Goal: Browse casually: Explore the website without a specific task or goal

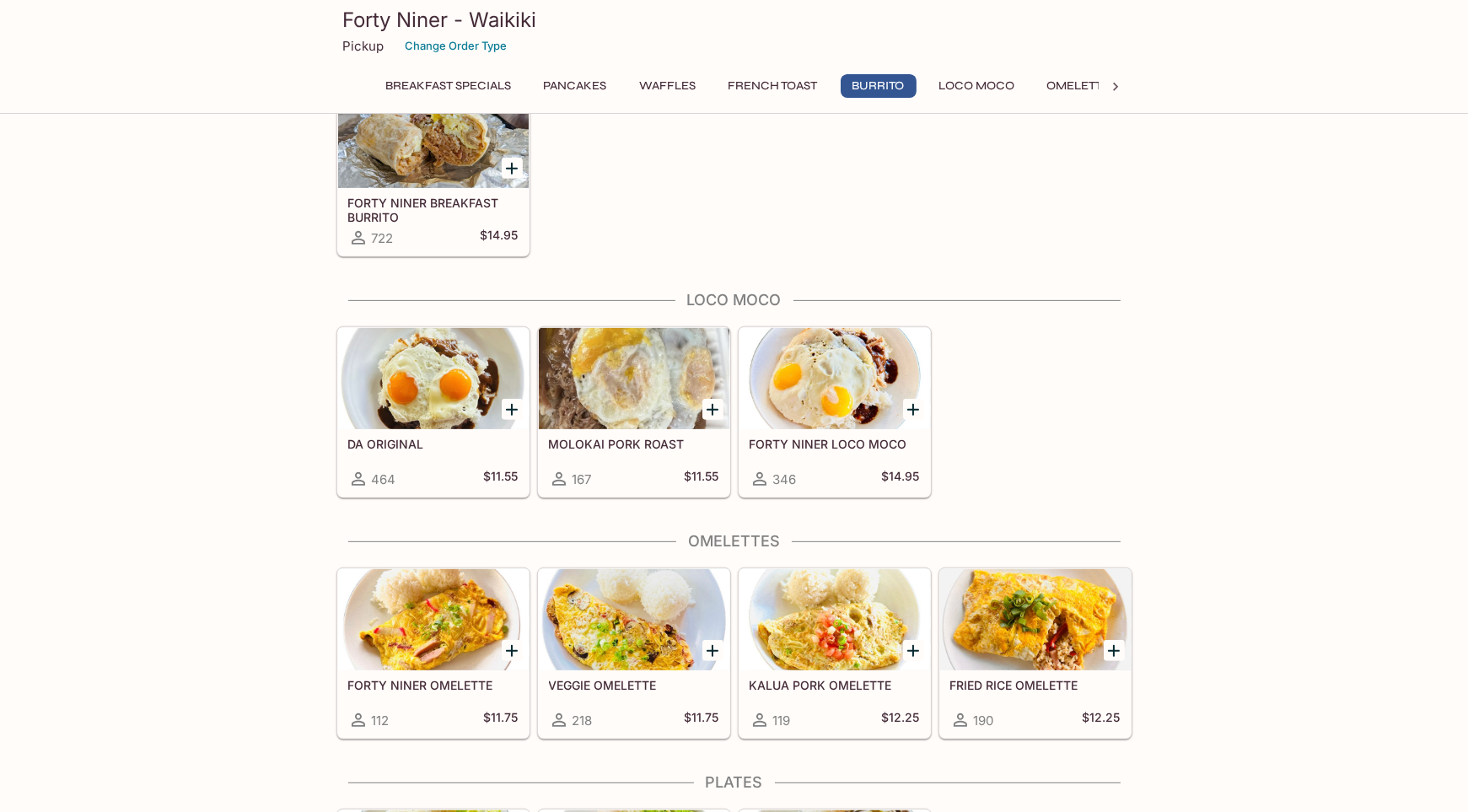
scroll to position [1245, 0]
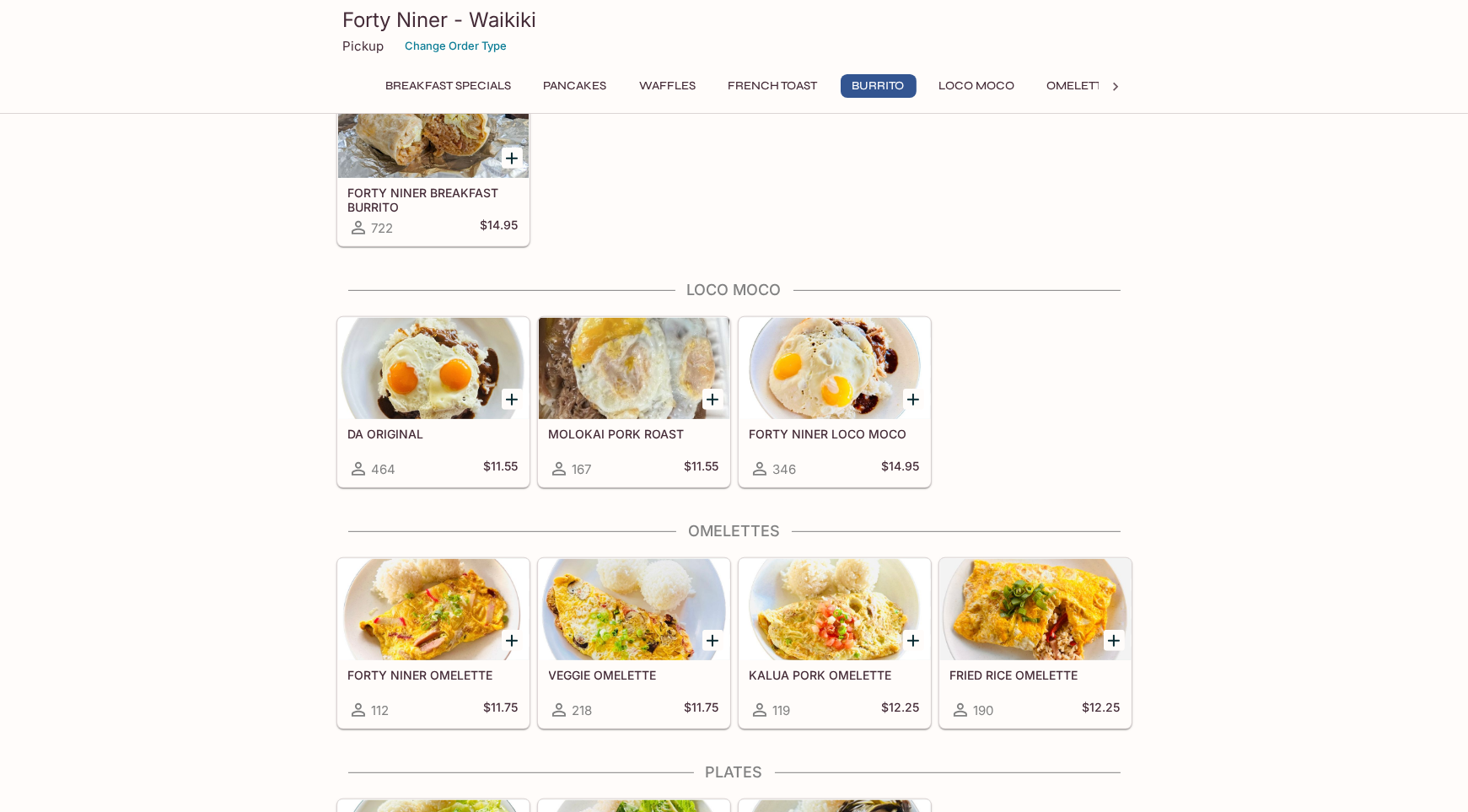
click at [824, 392] on div at bounding box center [835, 368] width 191 height 101
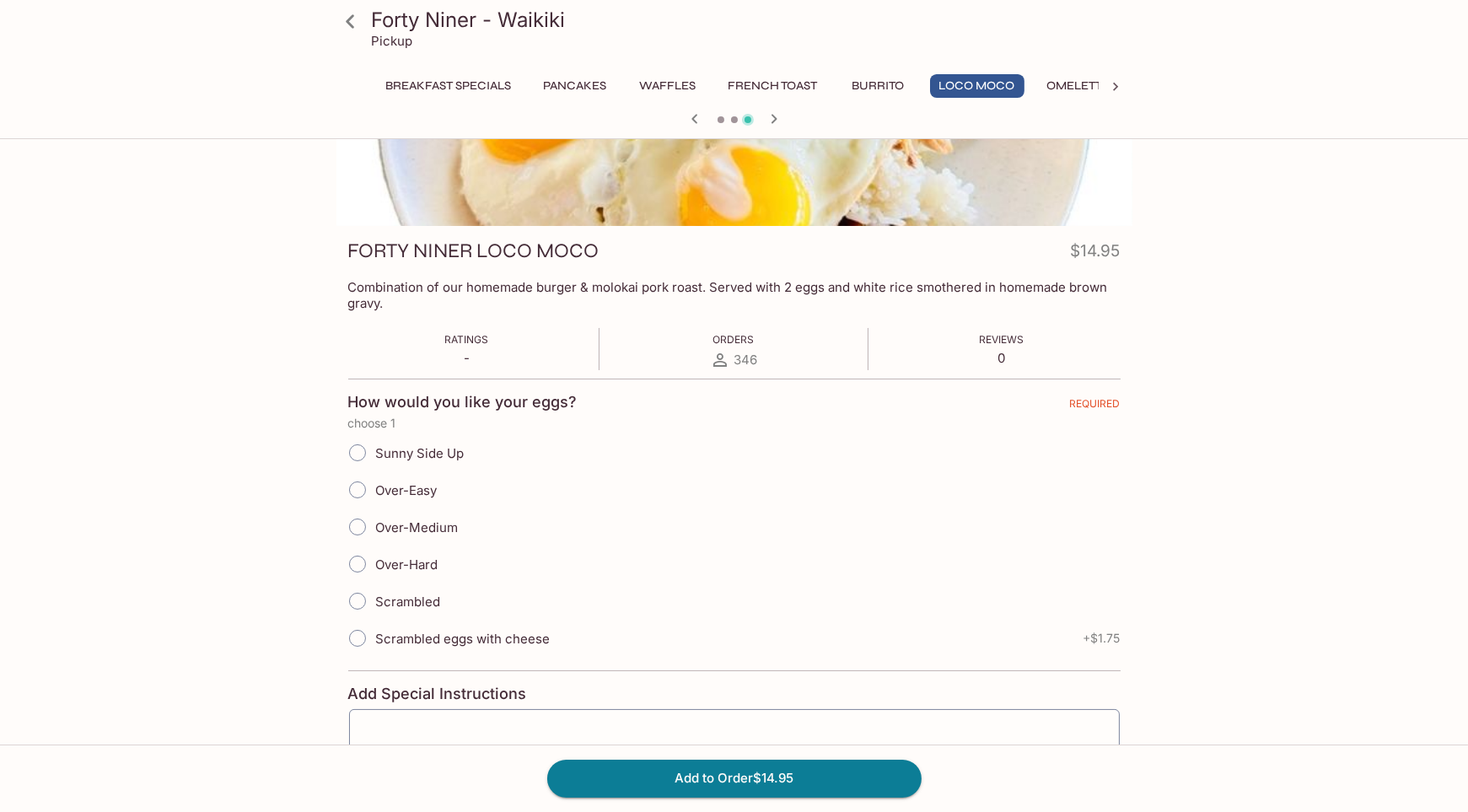
scroll to position [163, 0]
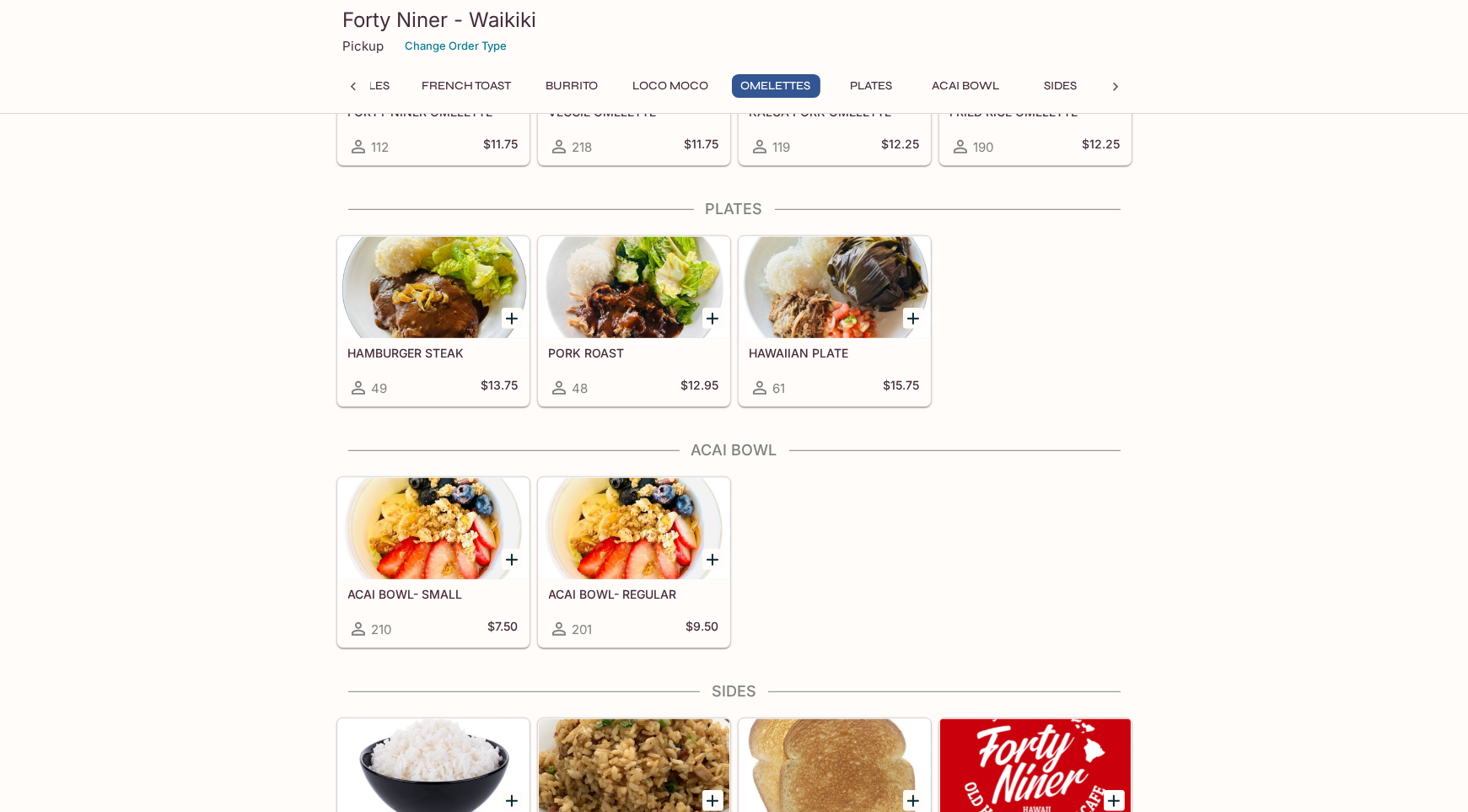
scroll to position [1807, 0]
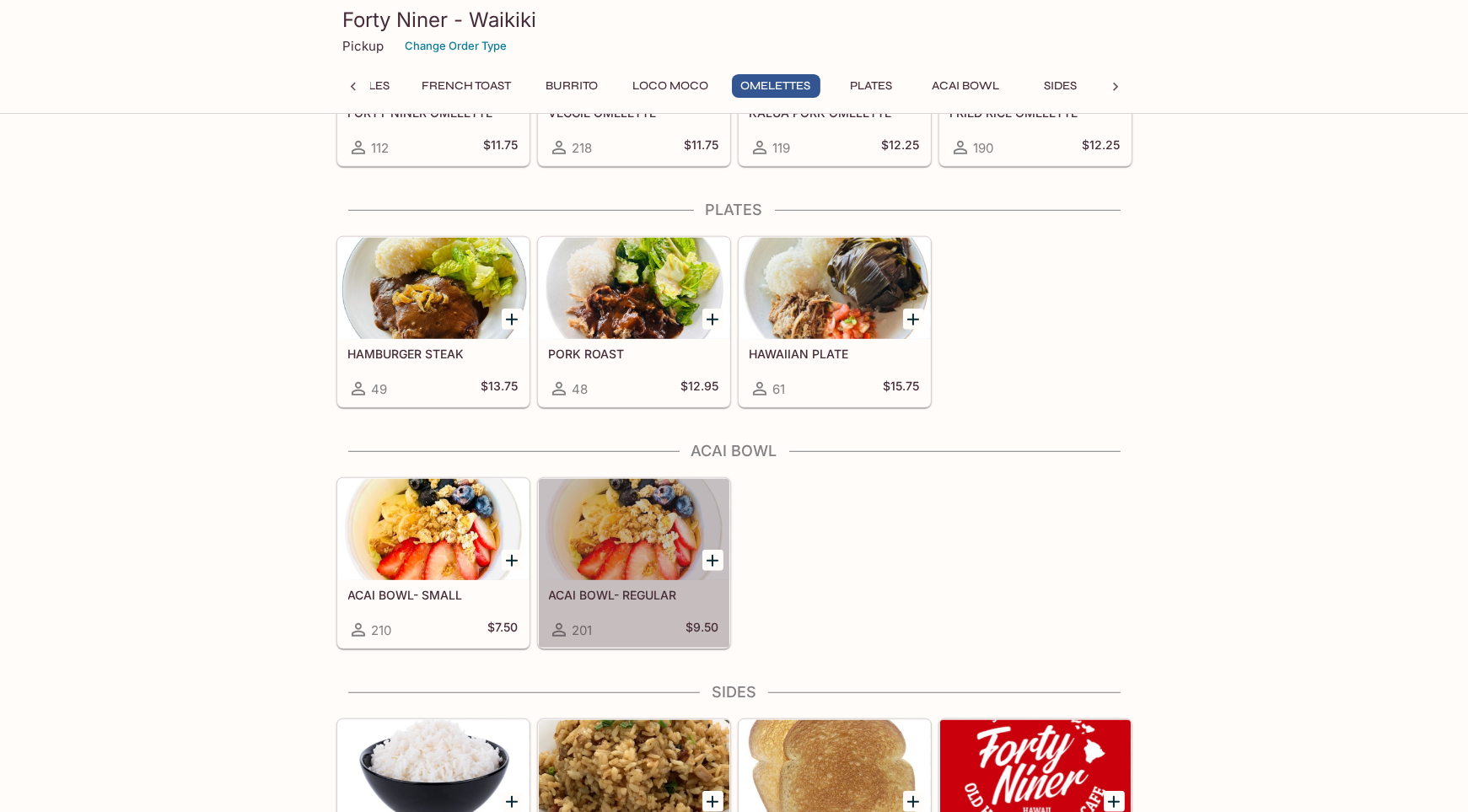
click at [639, 501] on div at bounding box center [634, 529] width 191 height 101
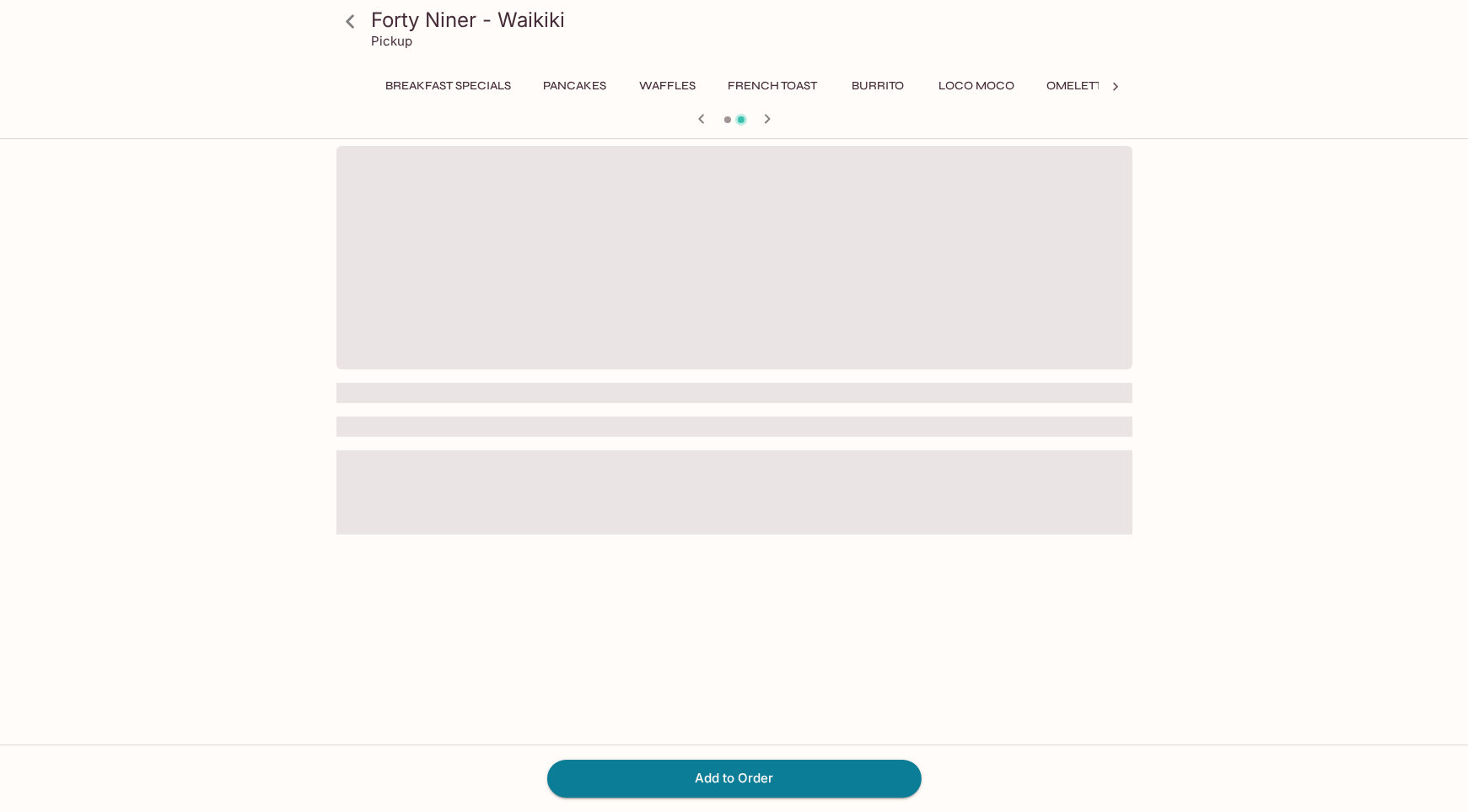
scroll to position [0, 217]
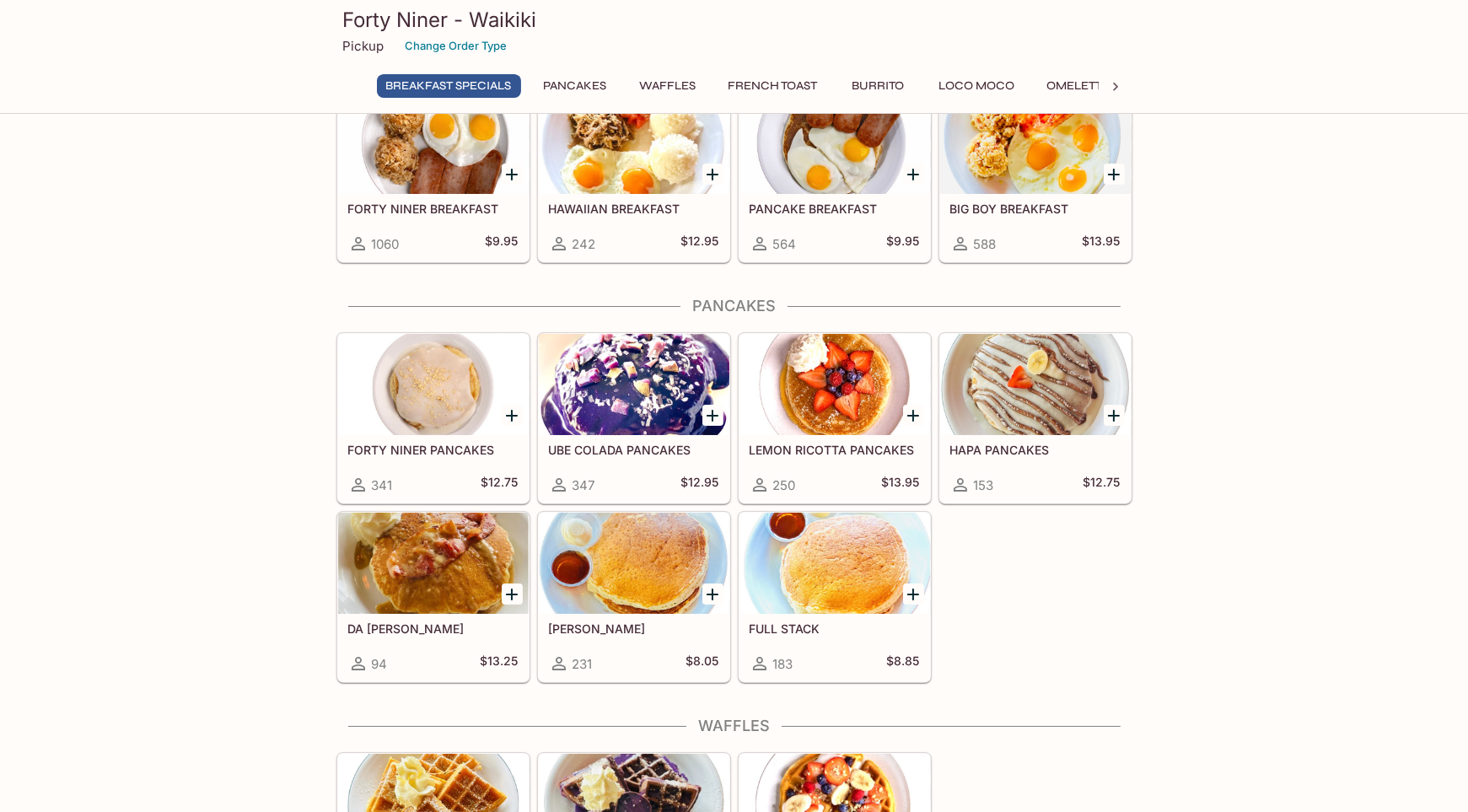
scroll to position [85, 0]
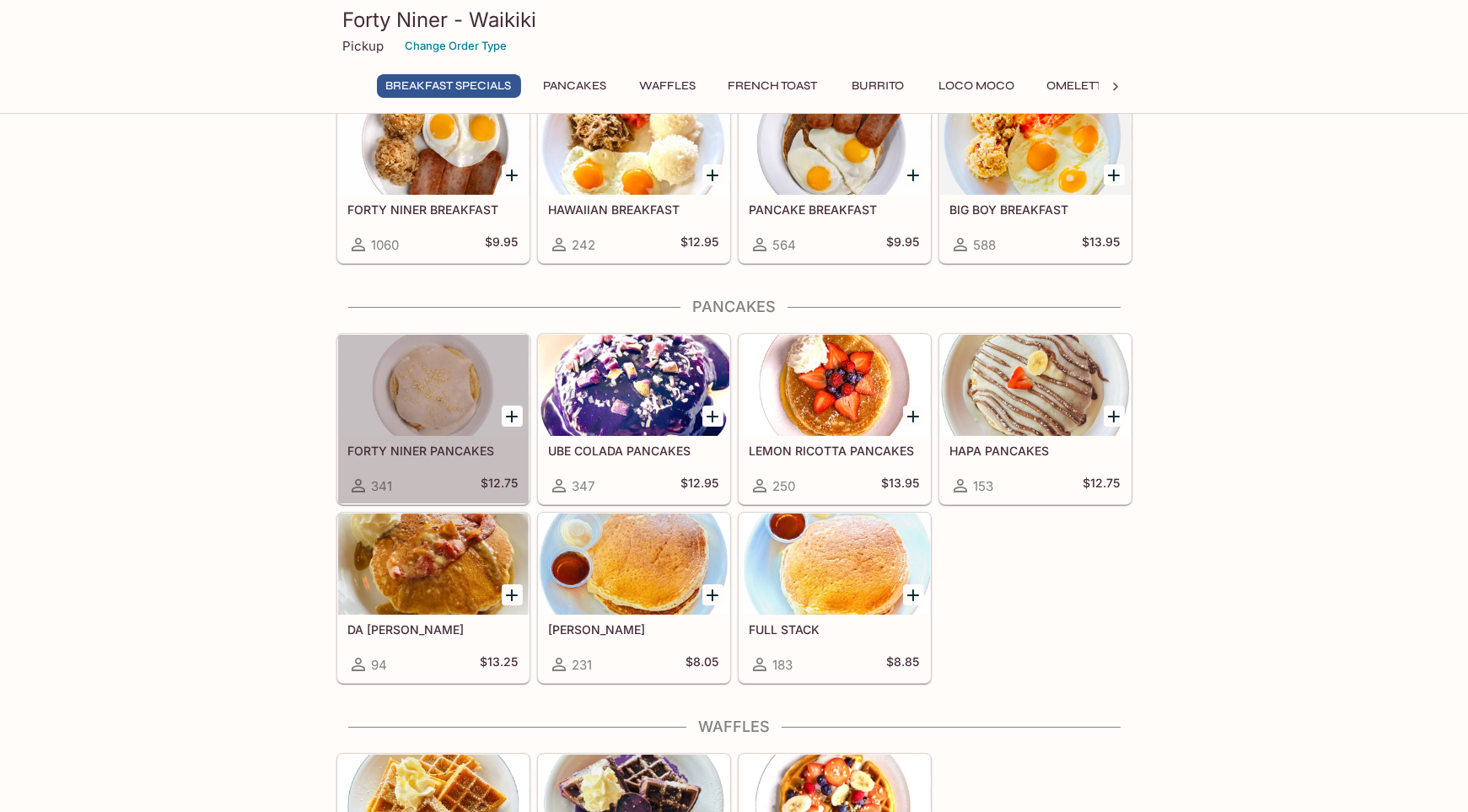
click at [405, 379] on div at bounding box center [433, 385] width 191 height 101
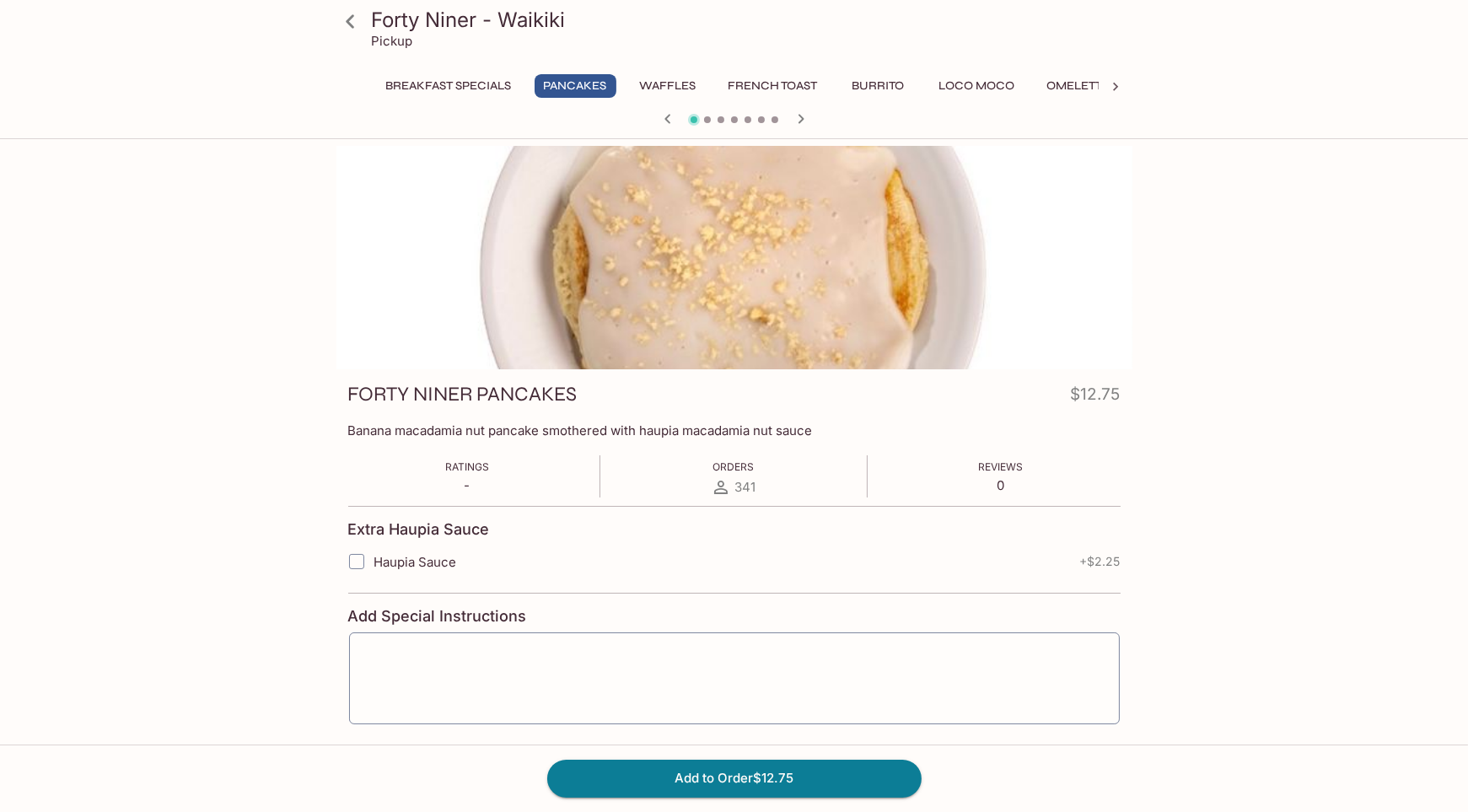
scroll to position [85, 0]
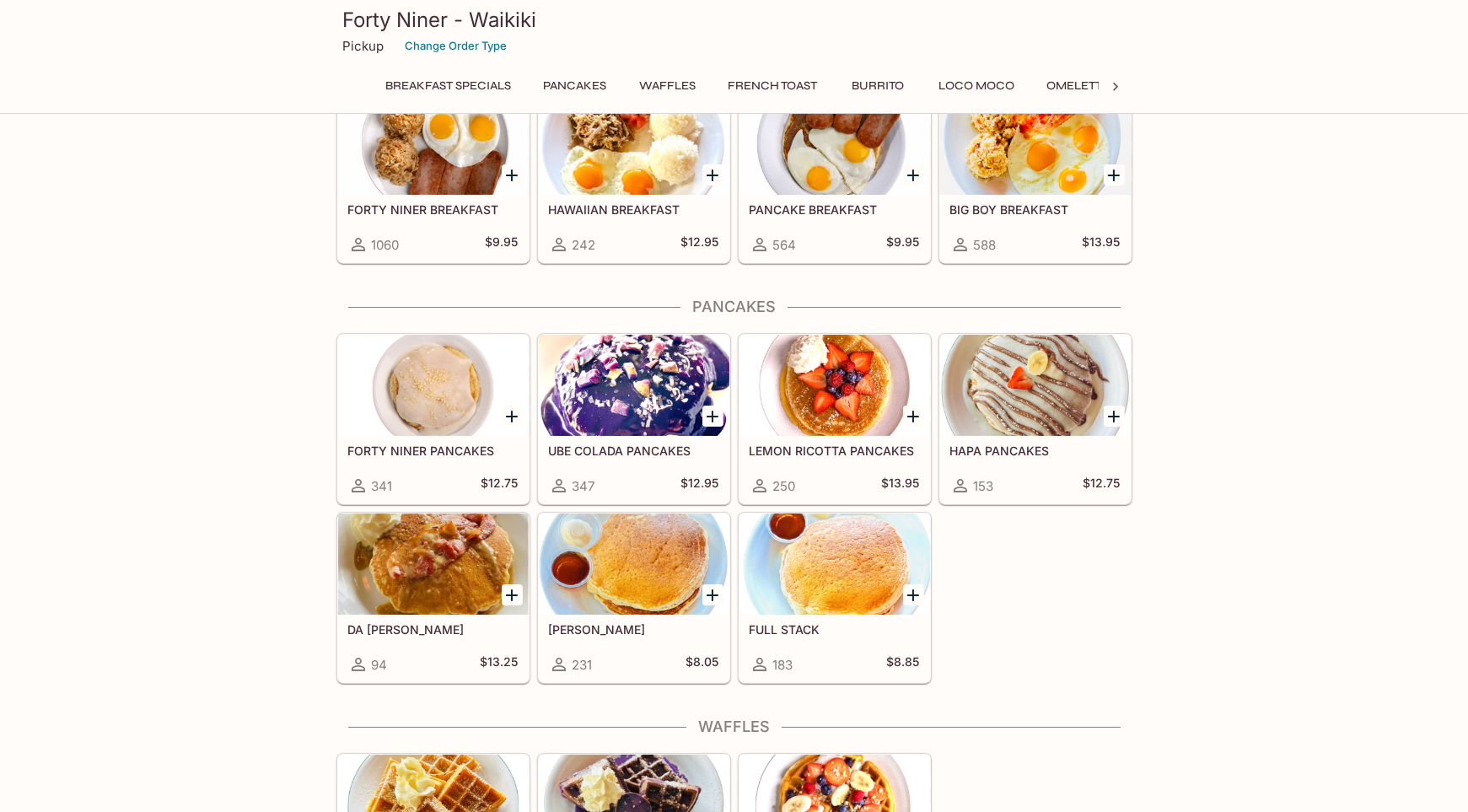
click at [615, 384] on div at bounding box center [634, 385] width 191 height 101
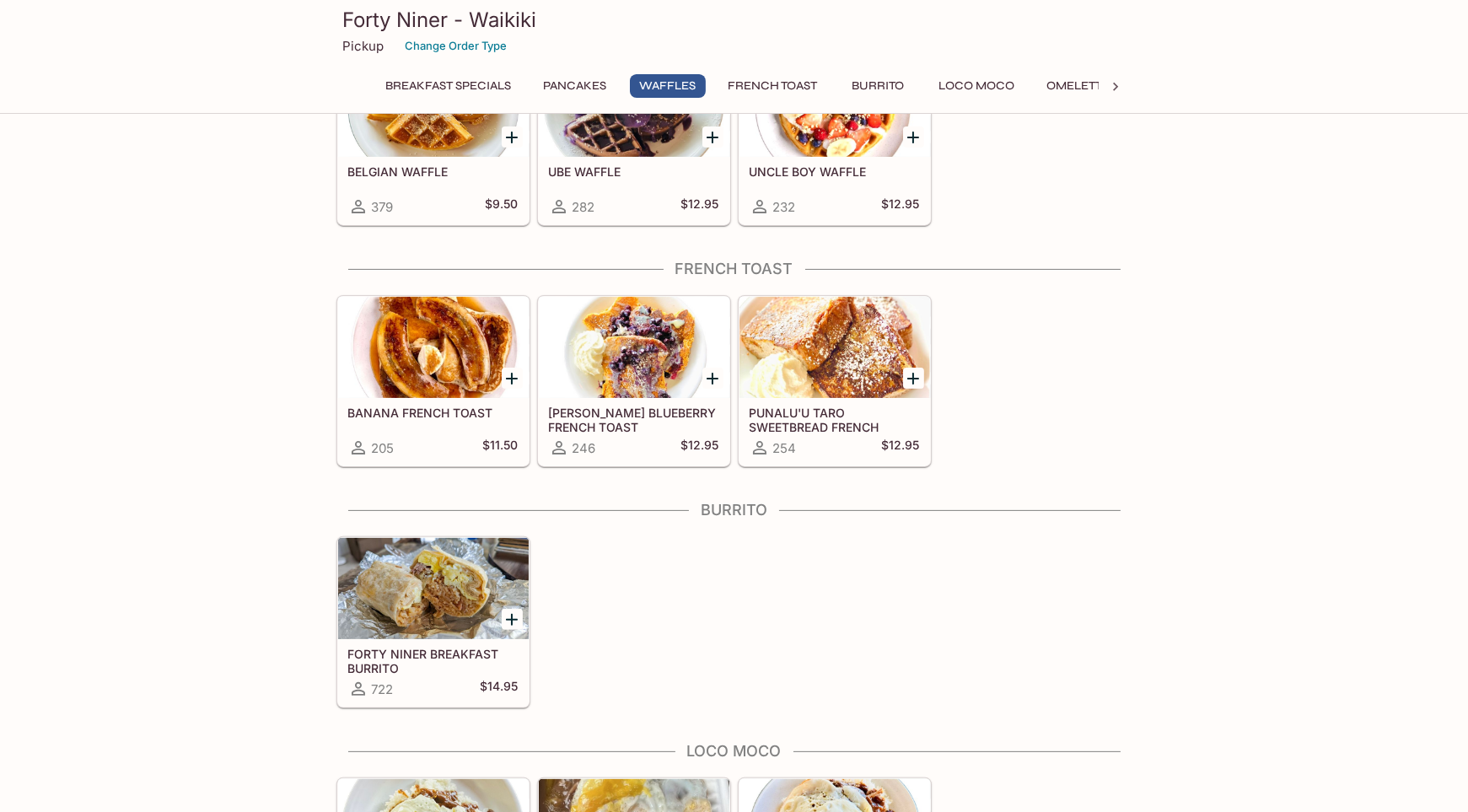
scroll to position [821, 0]
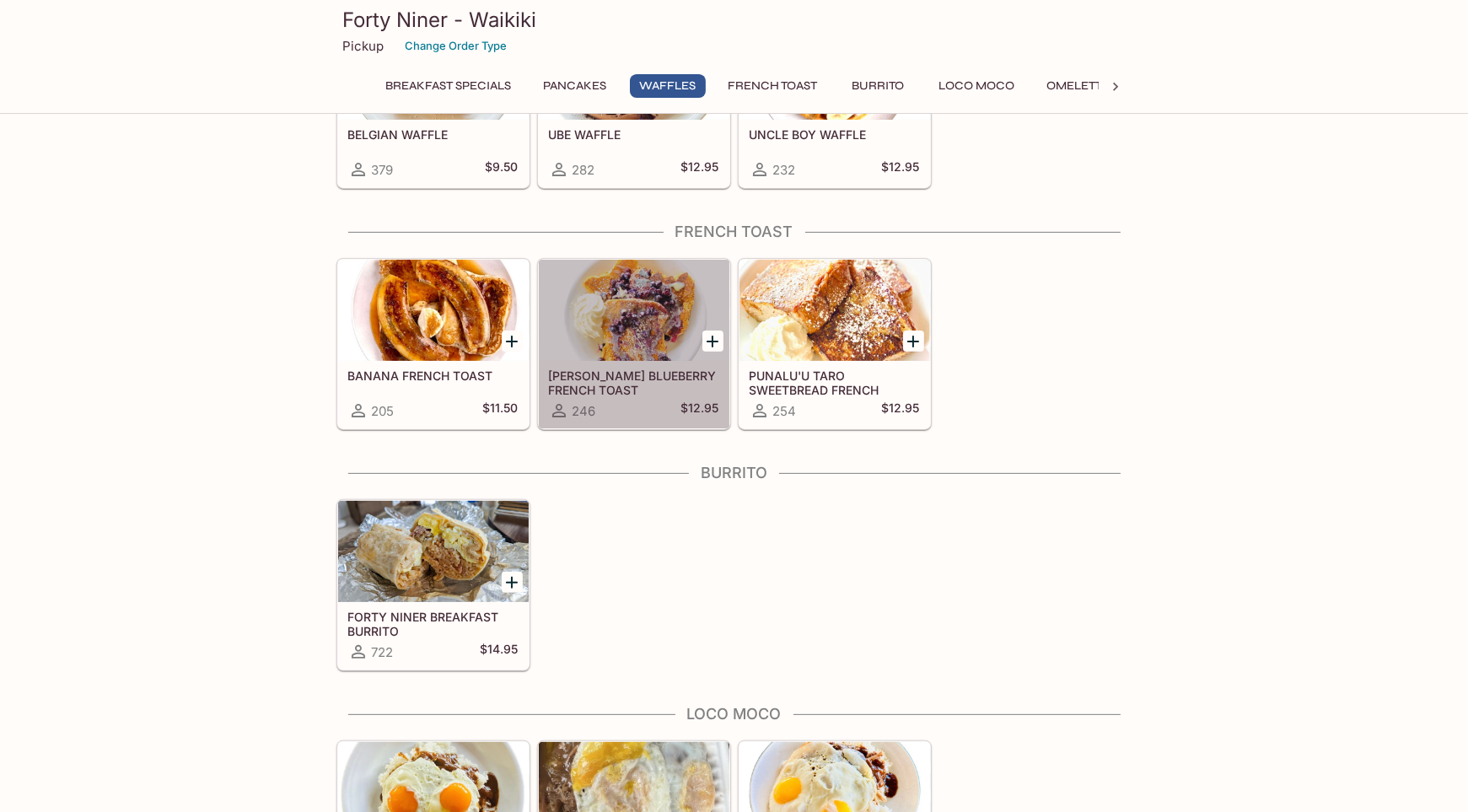
click at [618, 329] on div at bounding box center [634, 310] width 191 height 101
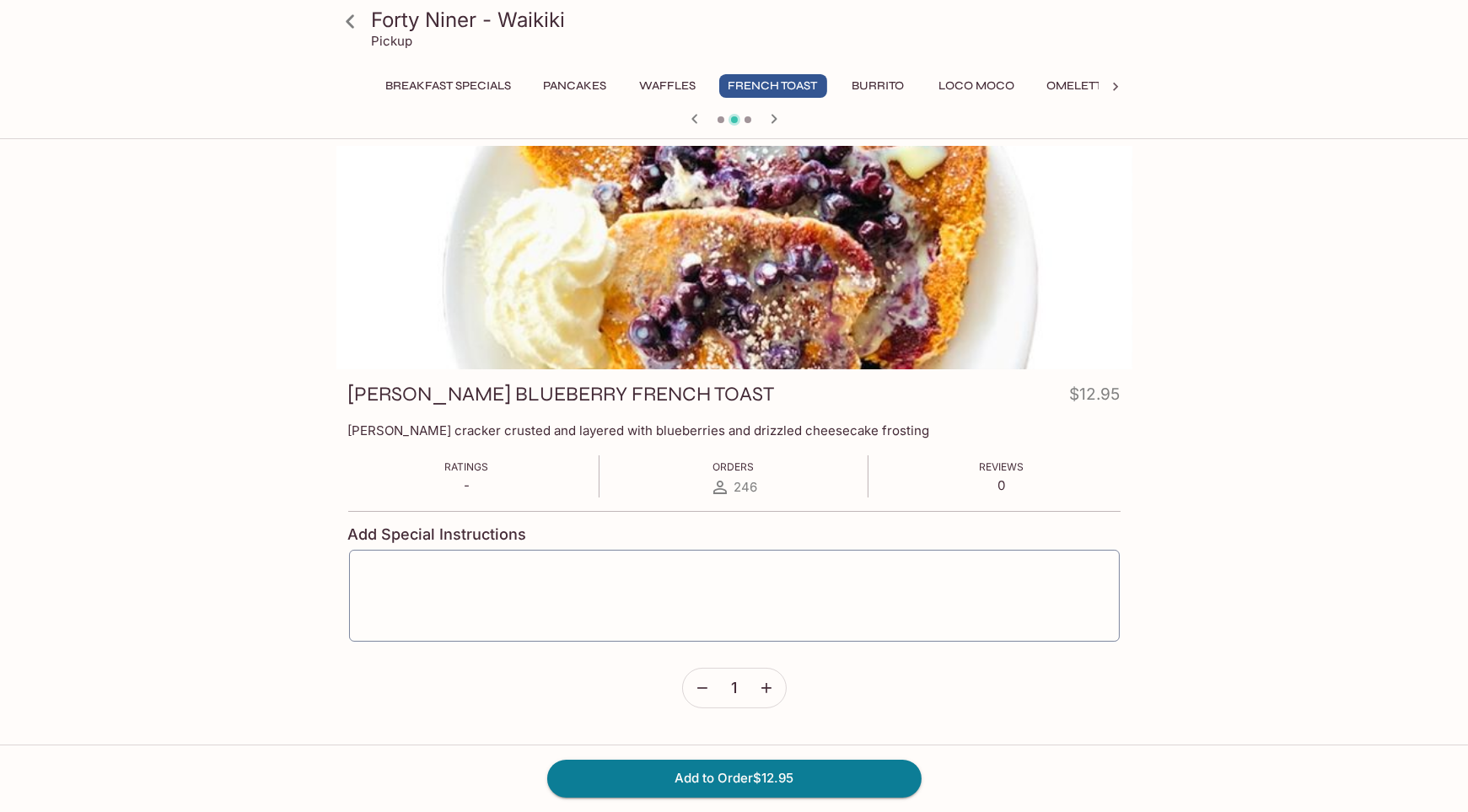
scroll to position [14, 0]
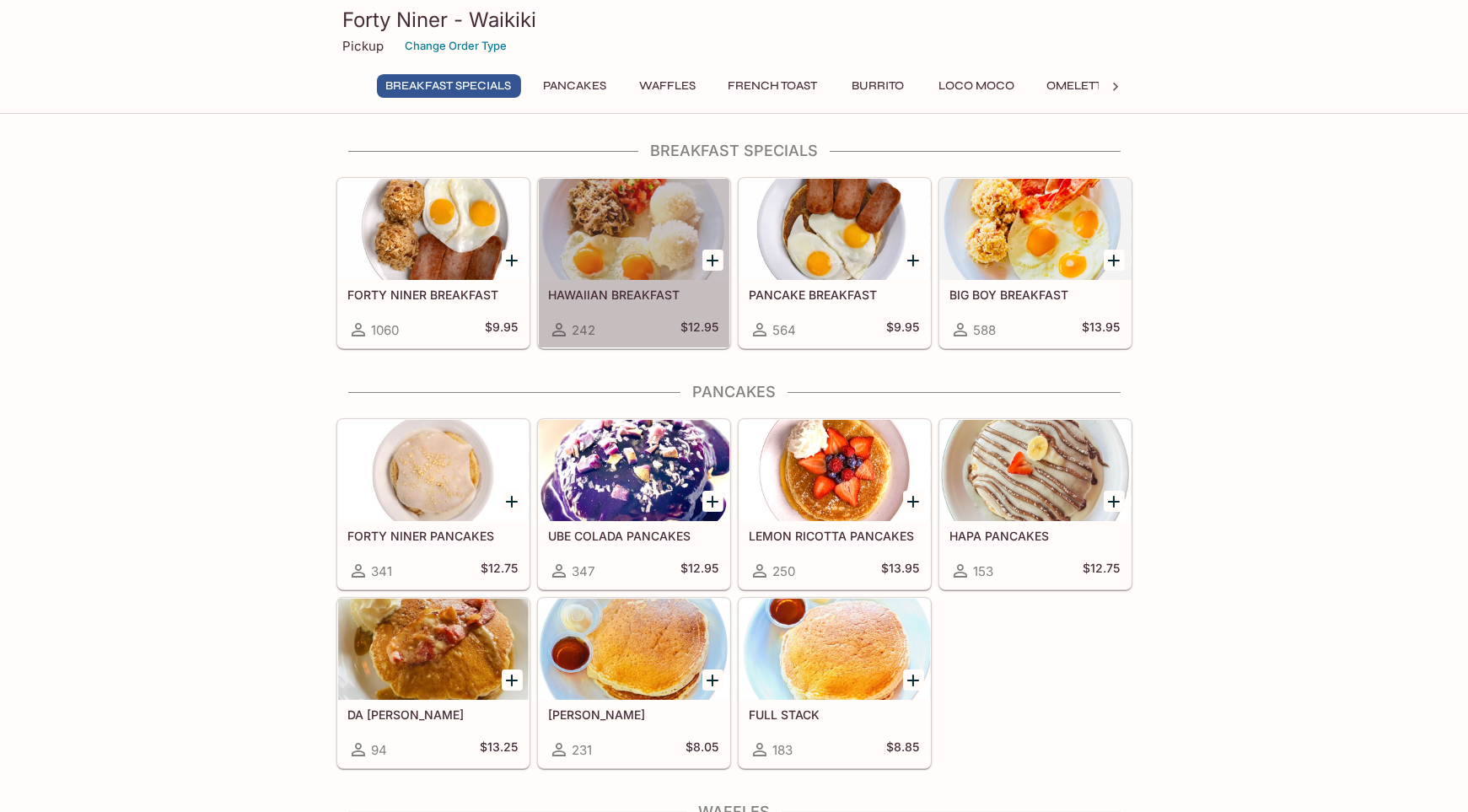
click at [653, 232] on div at bounding box center [634, 229] width 191 height 101
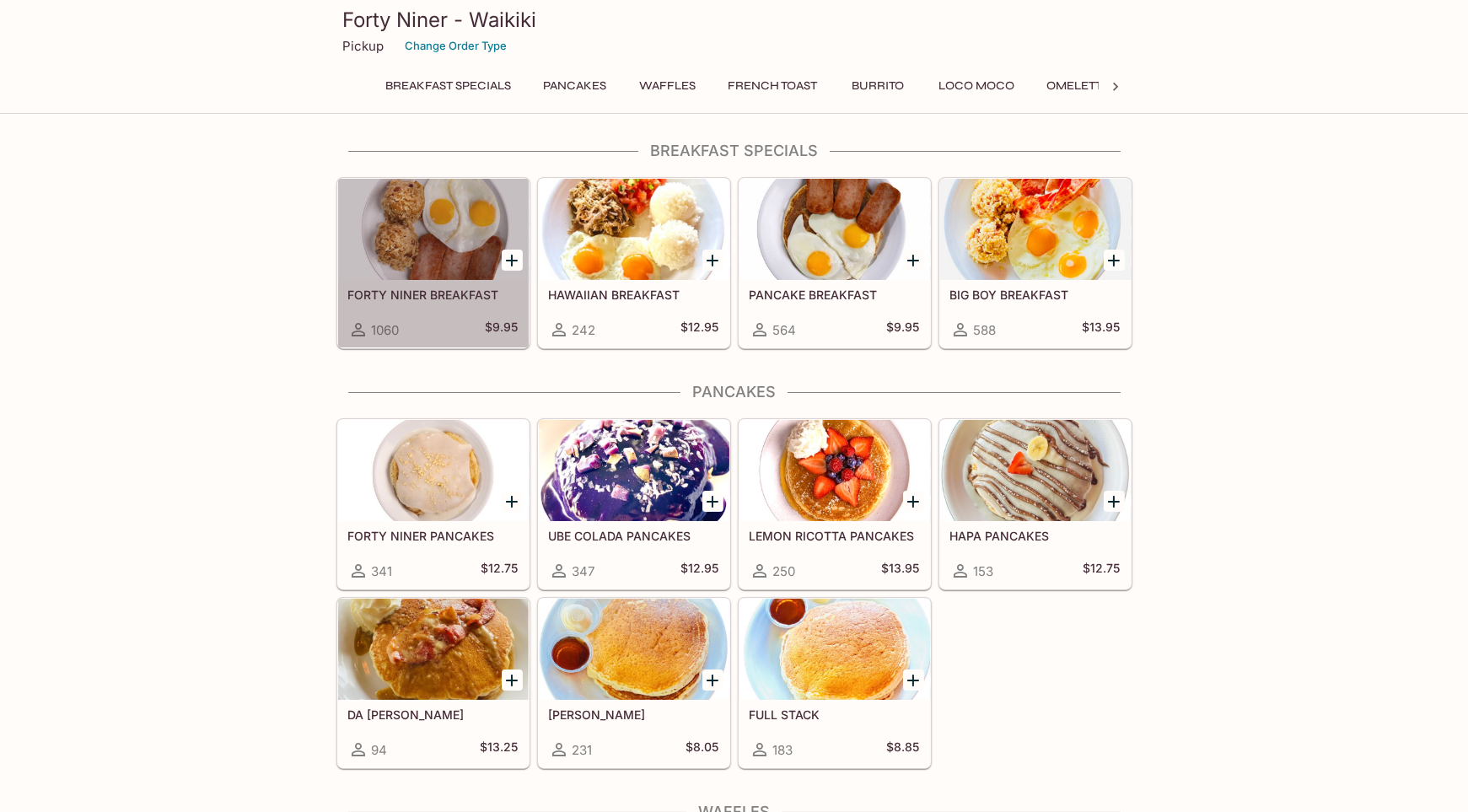
click at [446, 214] on div at bounding box center [433, 229] width 191 height 101
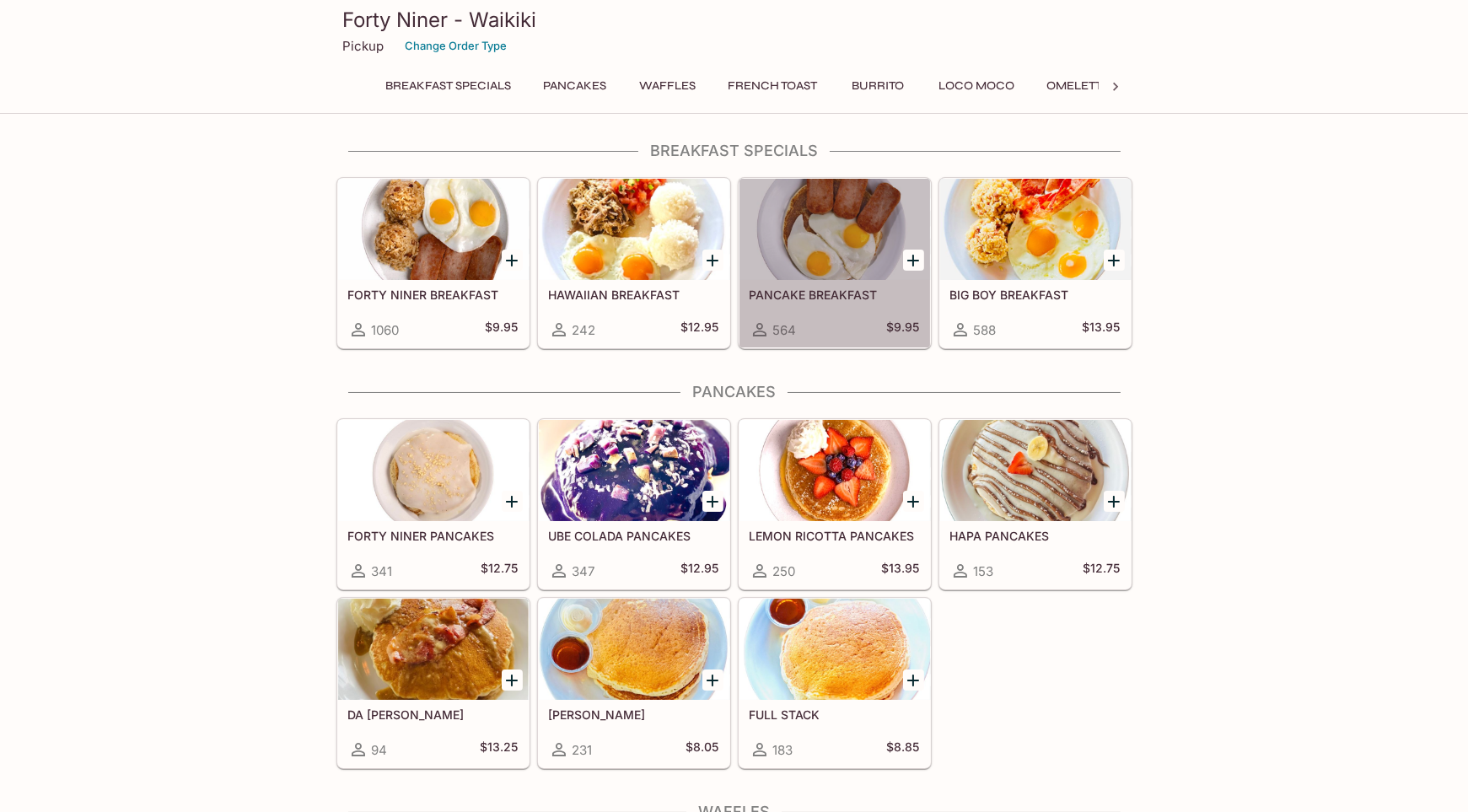
click at [814, 247] on div at bounding box center [835, 229] width 191 height 101
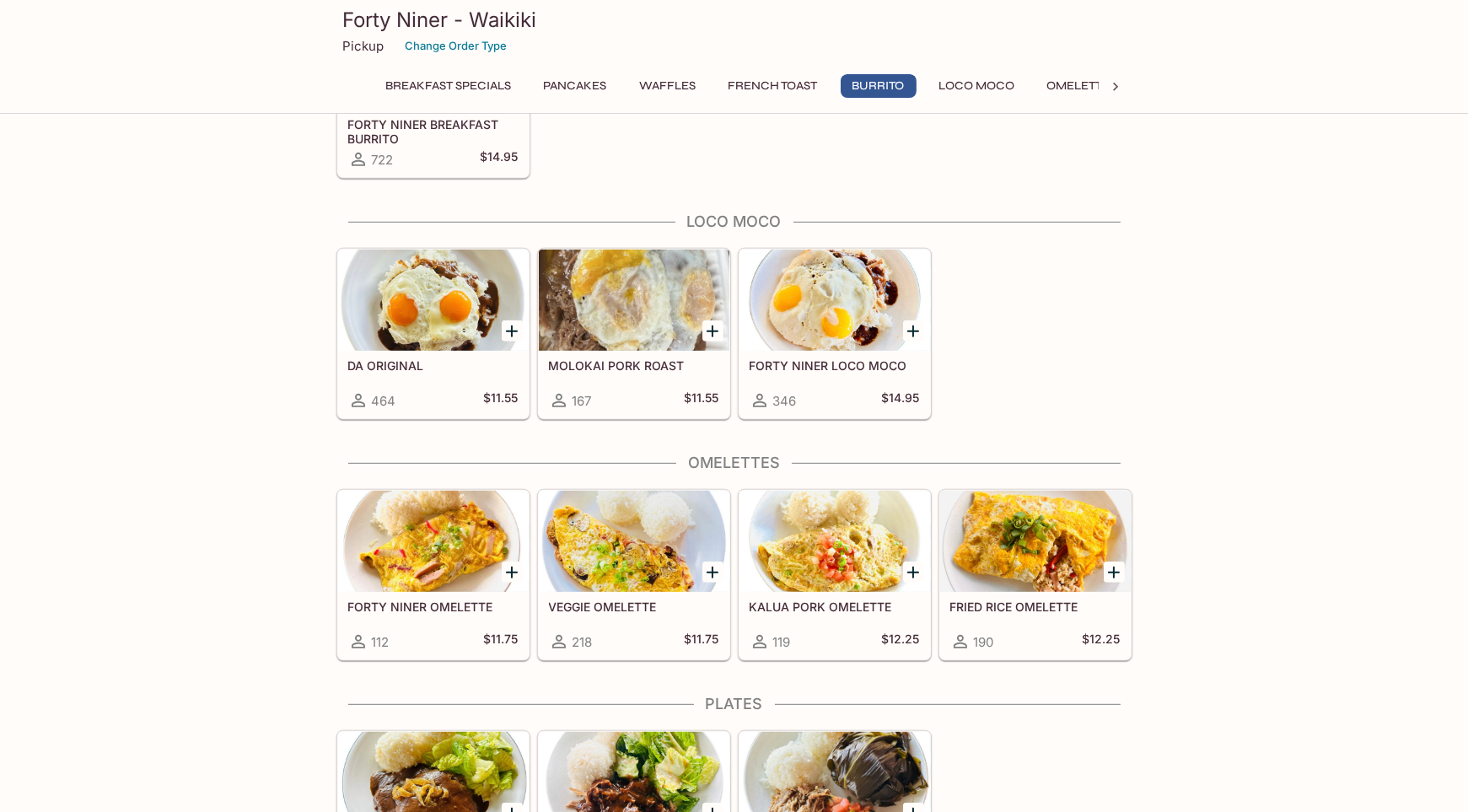
scroll to position [1315, 0]
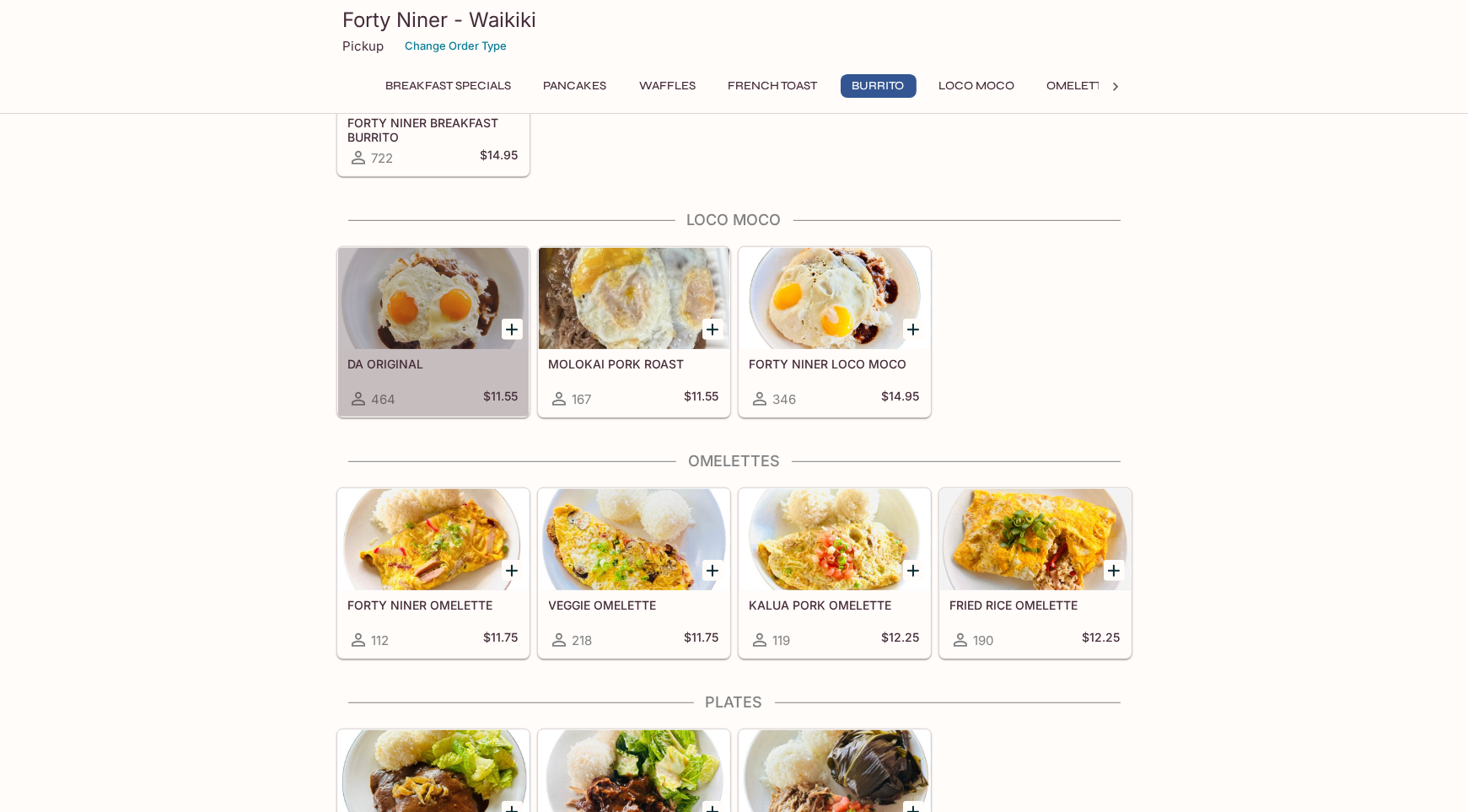
click at [436, 312] on div at bounding box center [433, 298] width 191 height 101
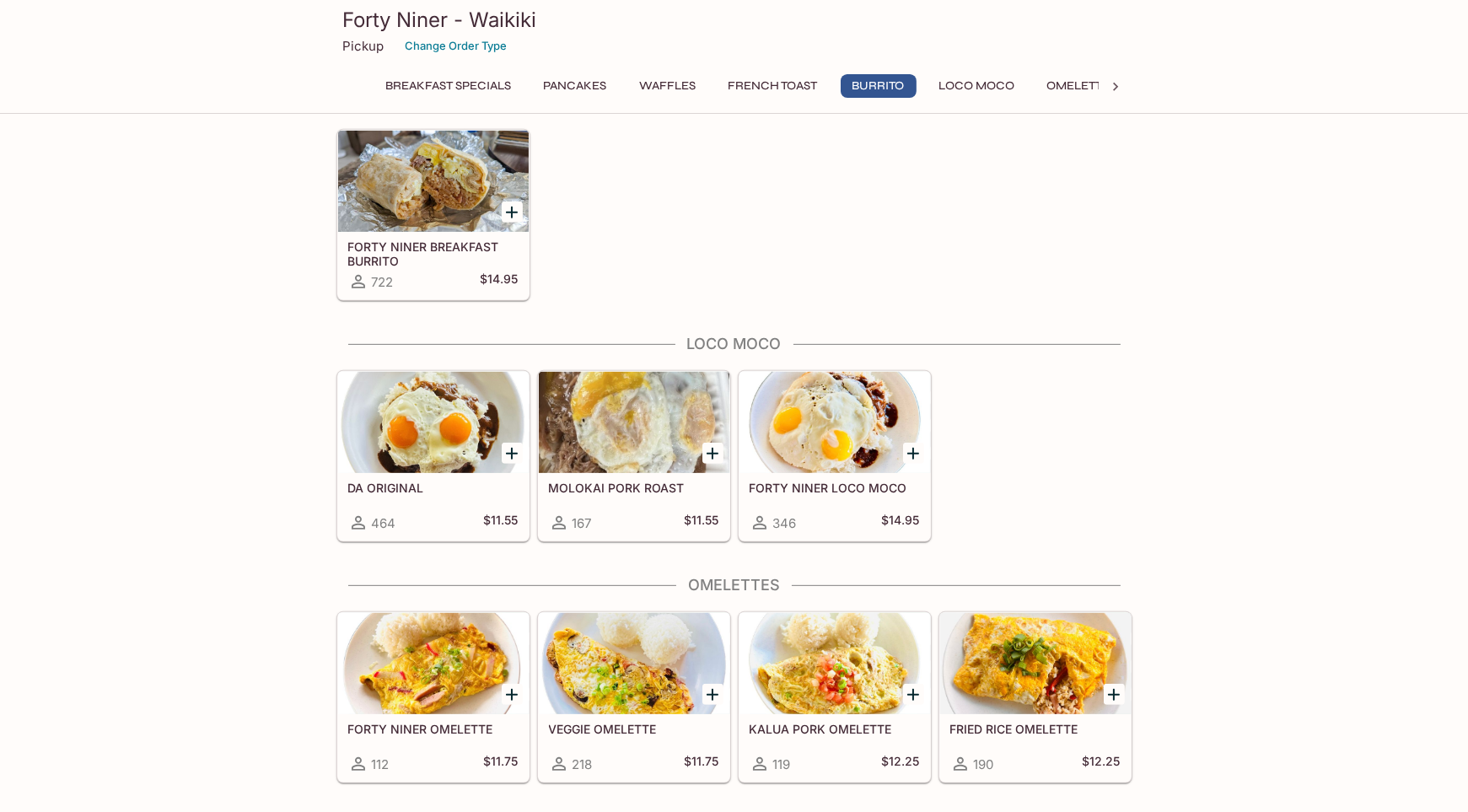
scroll to position [1205, 0]
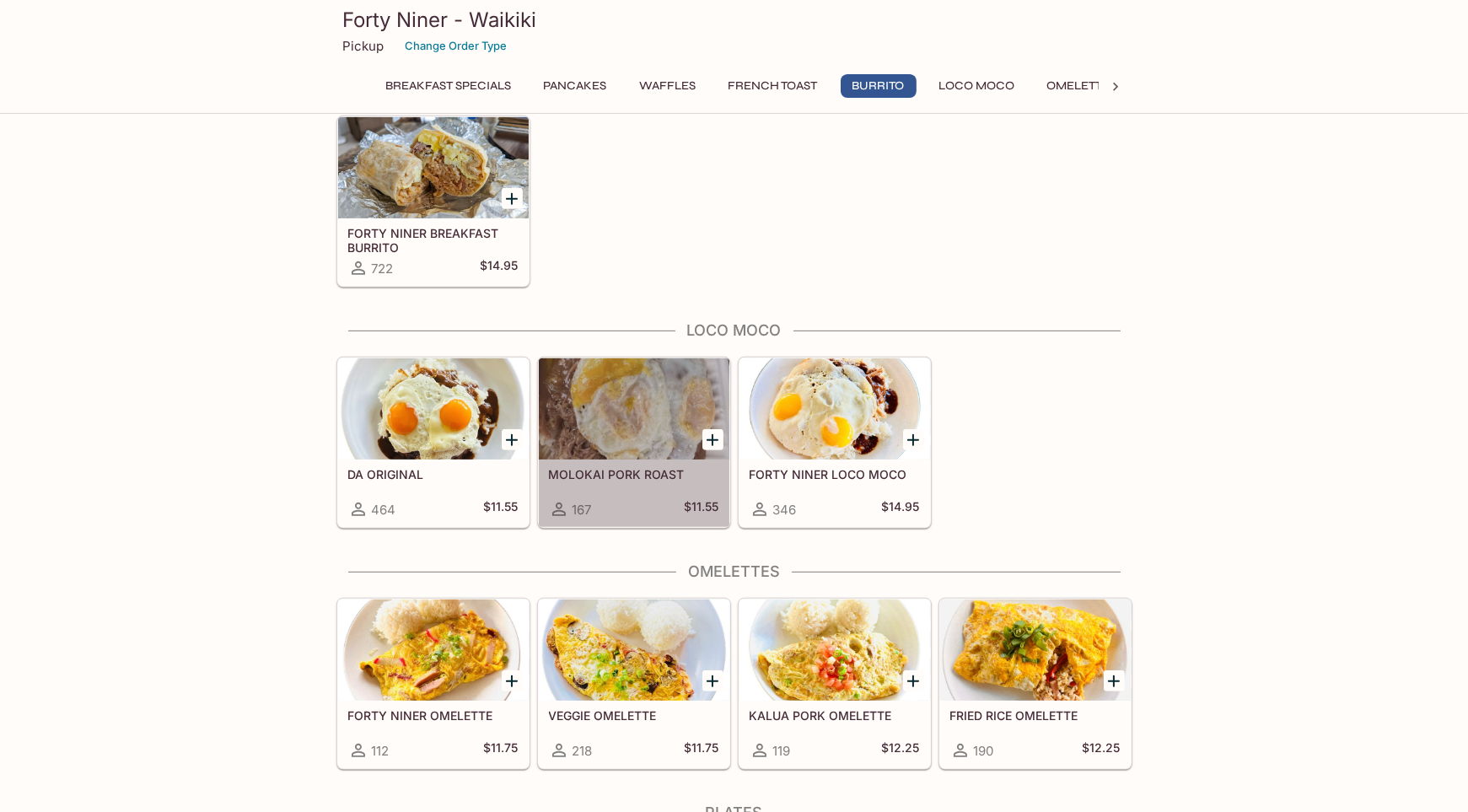
click at [642, 467] on h5 "MOLOKAI PORK ROAST" at bounding box center [633, 473] width 170 height 14
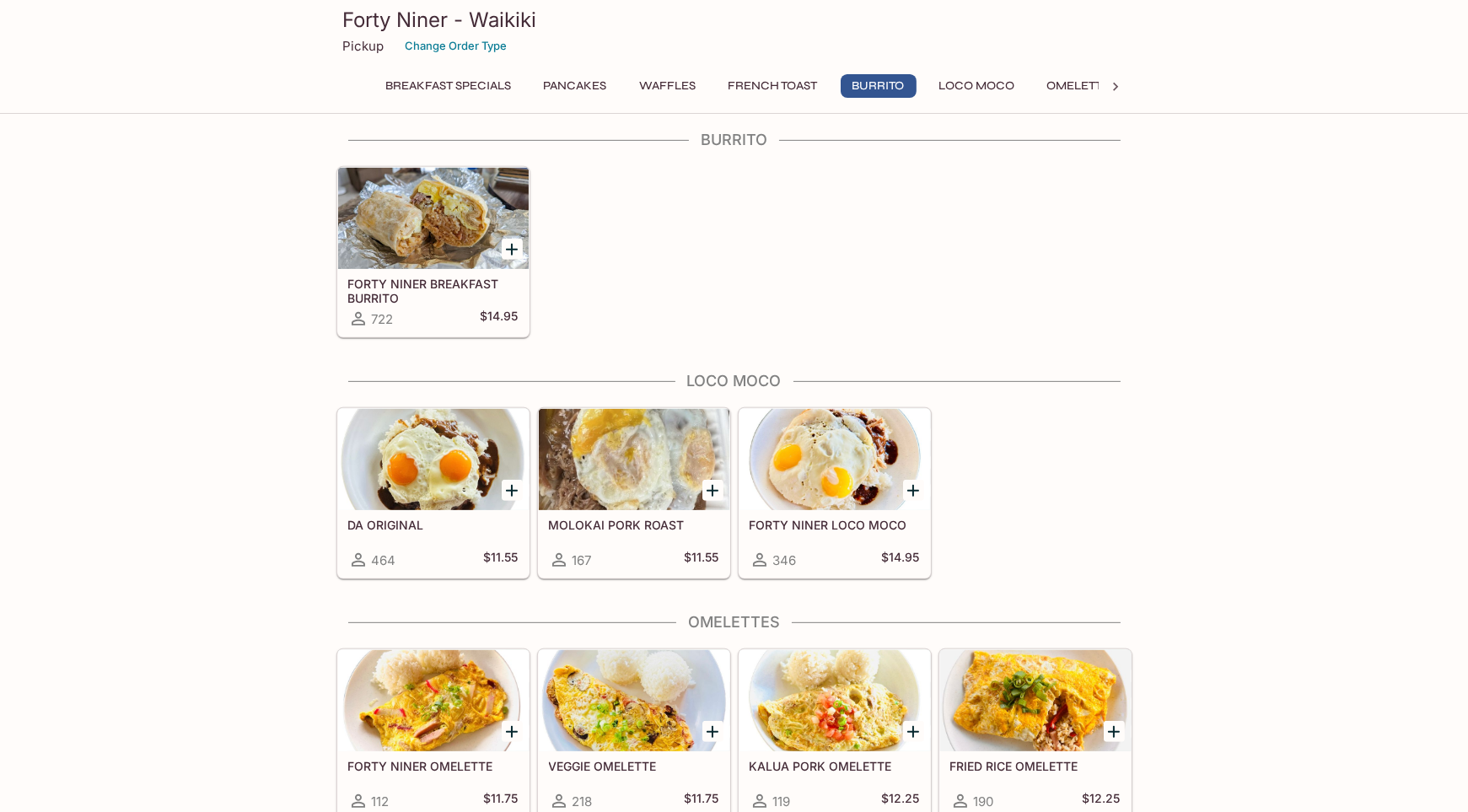
scroll to position [1154, 0]
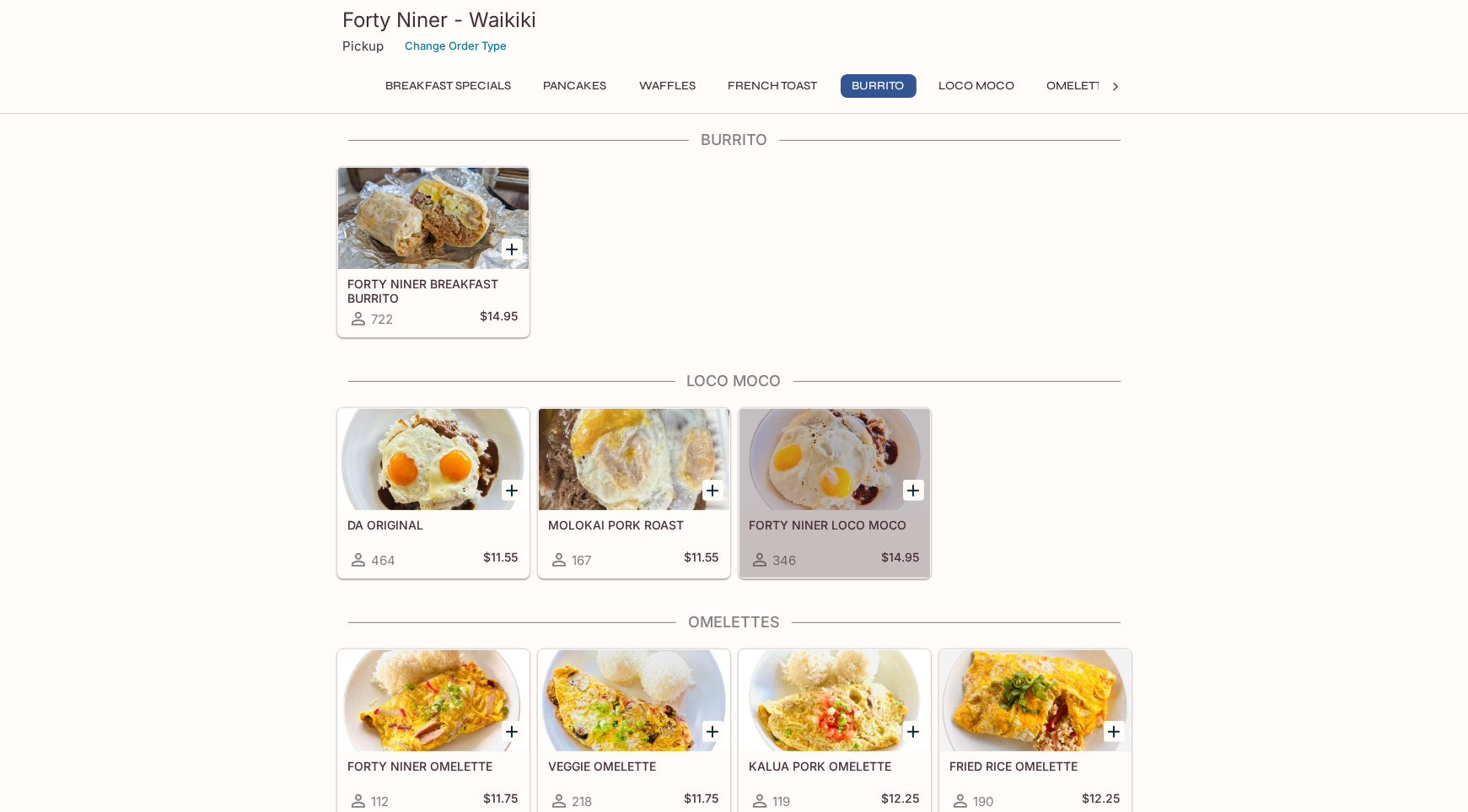
click at [811, 419] on div at bounding box center [835, 459] width 191 height 101
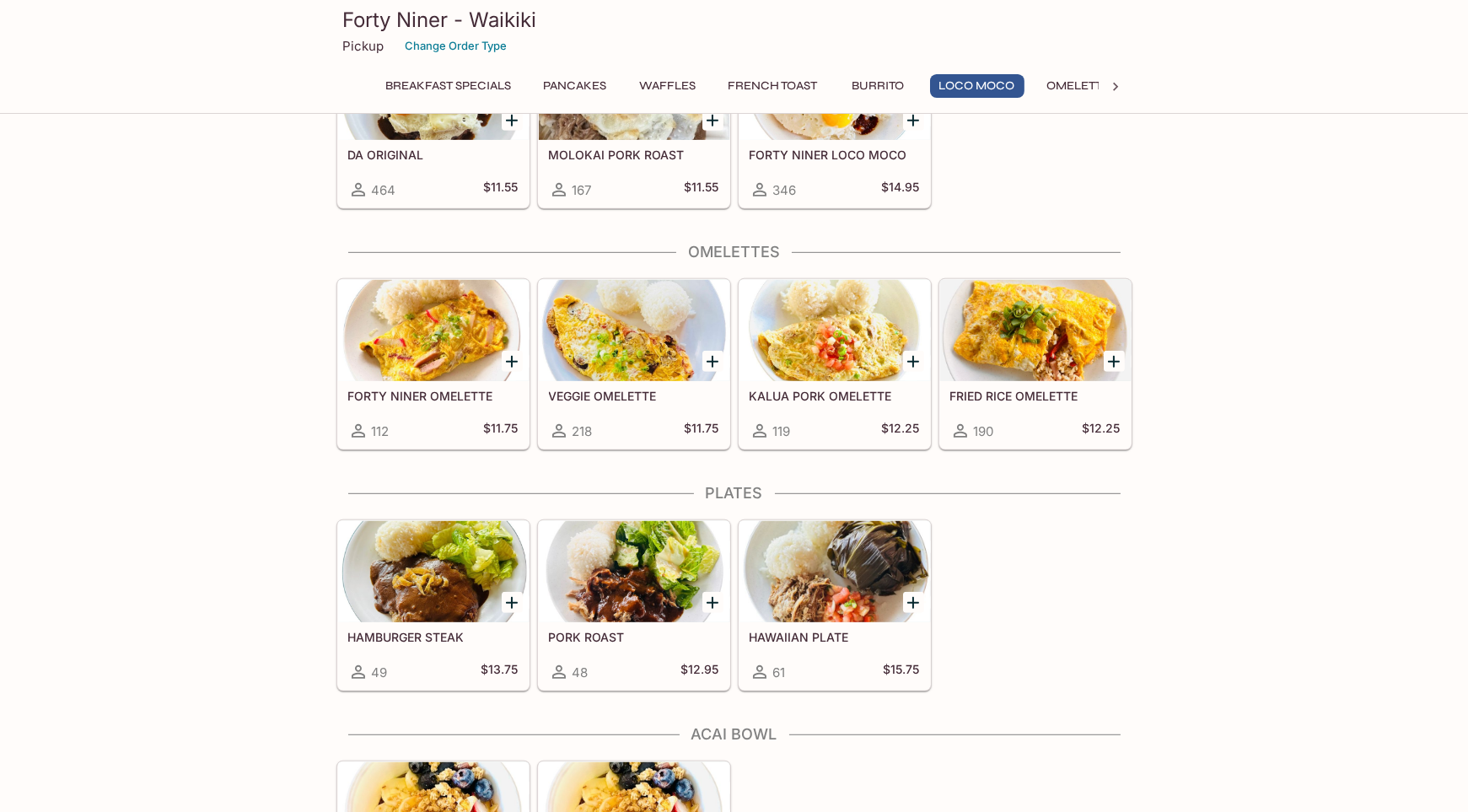
scroll to position [1526, 0]
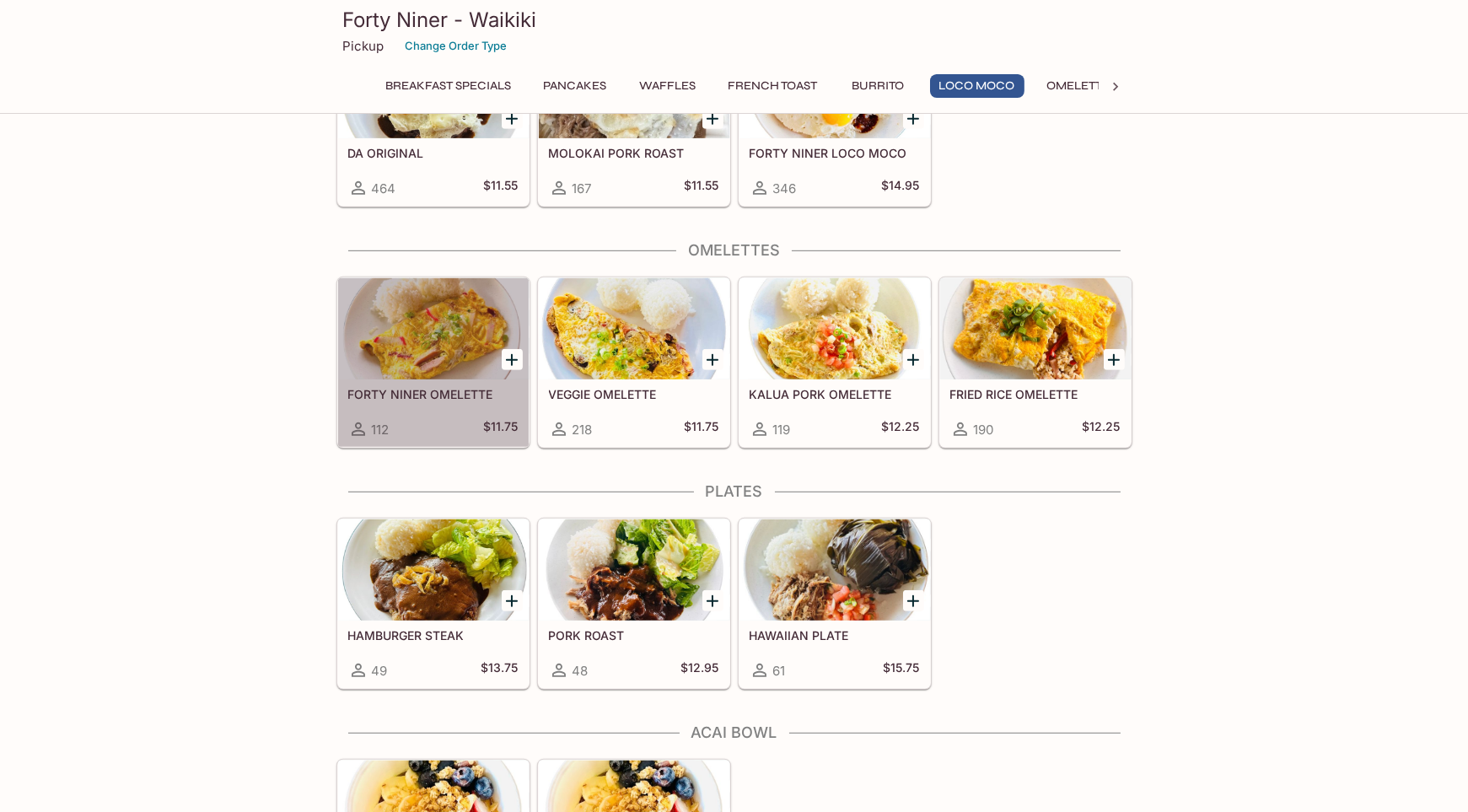
click at [429, 329] on div at bounding box center [433, 328] width 191 height 101
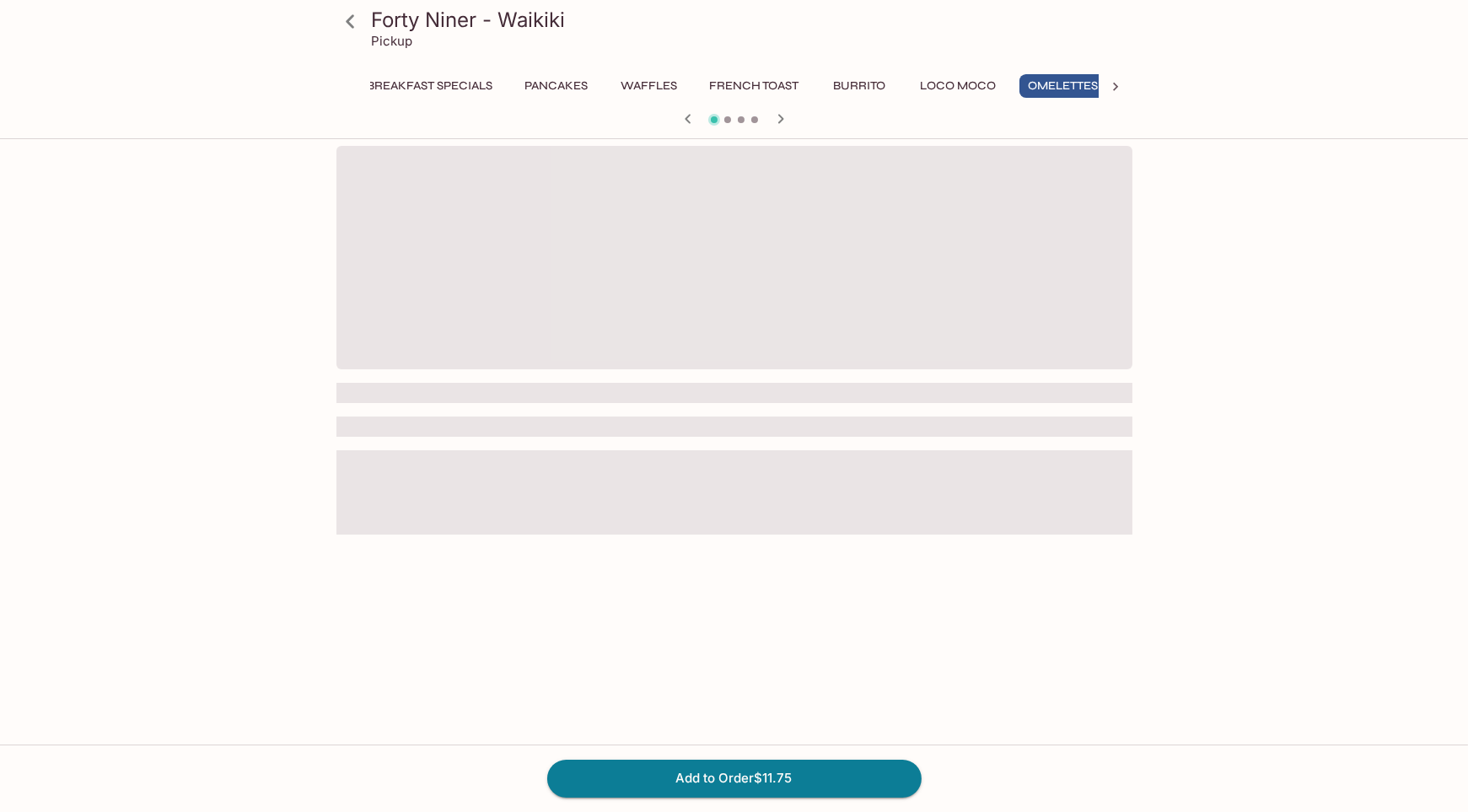
scroll to position [0, 29]
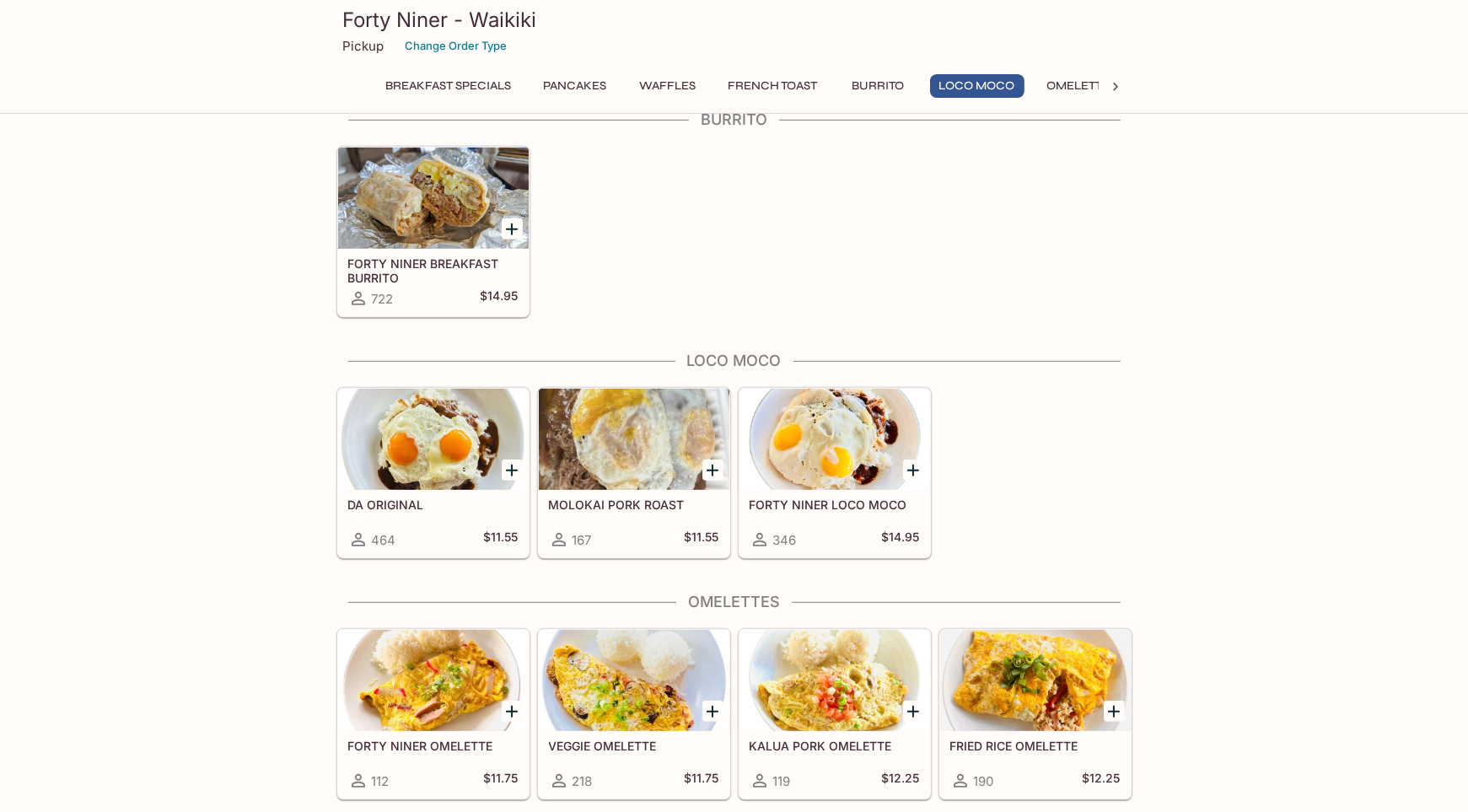
scroll to position [1510, 0]
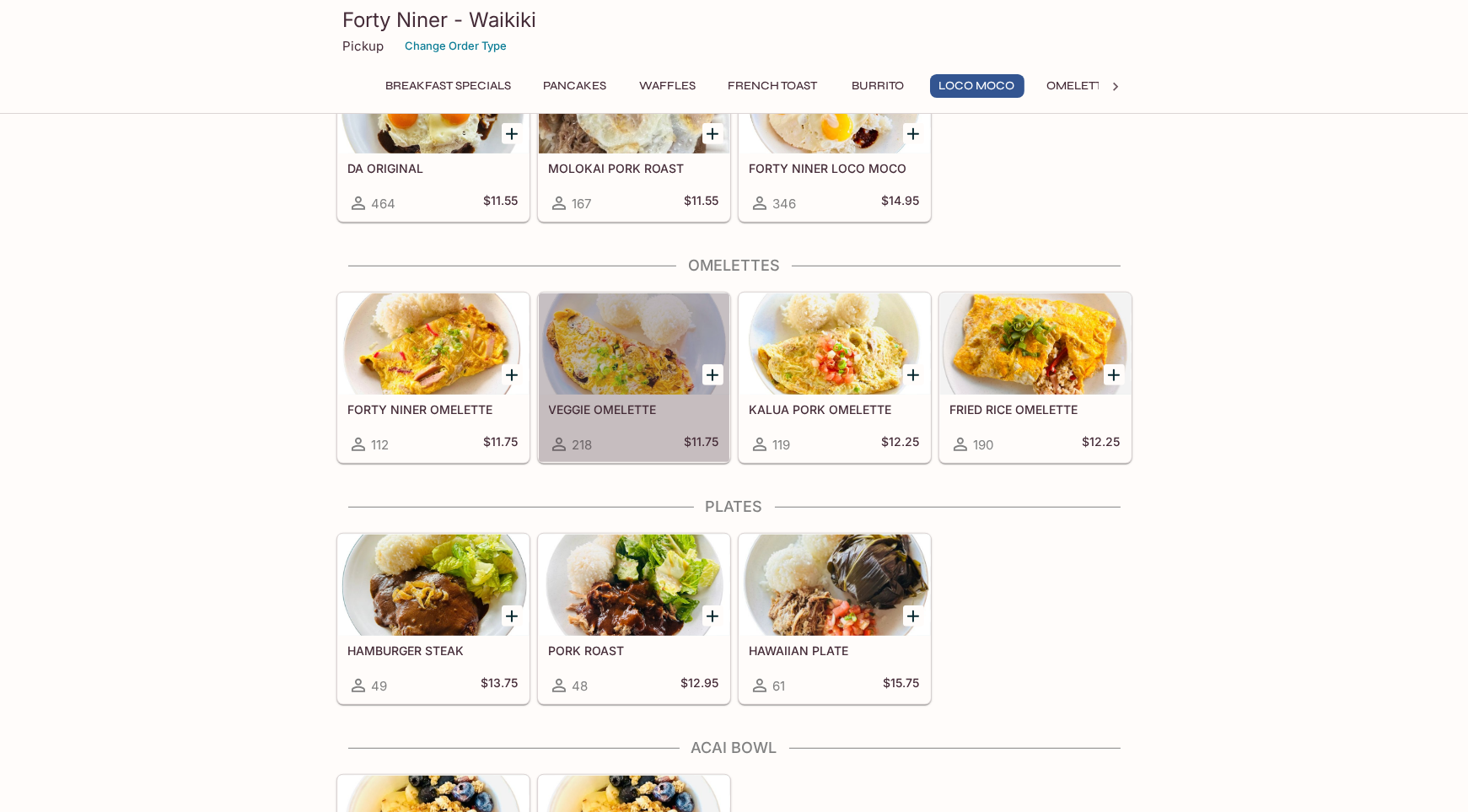
click at [653, 359] on div at bounding box center [634, 343] width 191 height 101
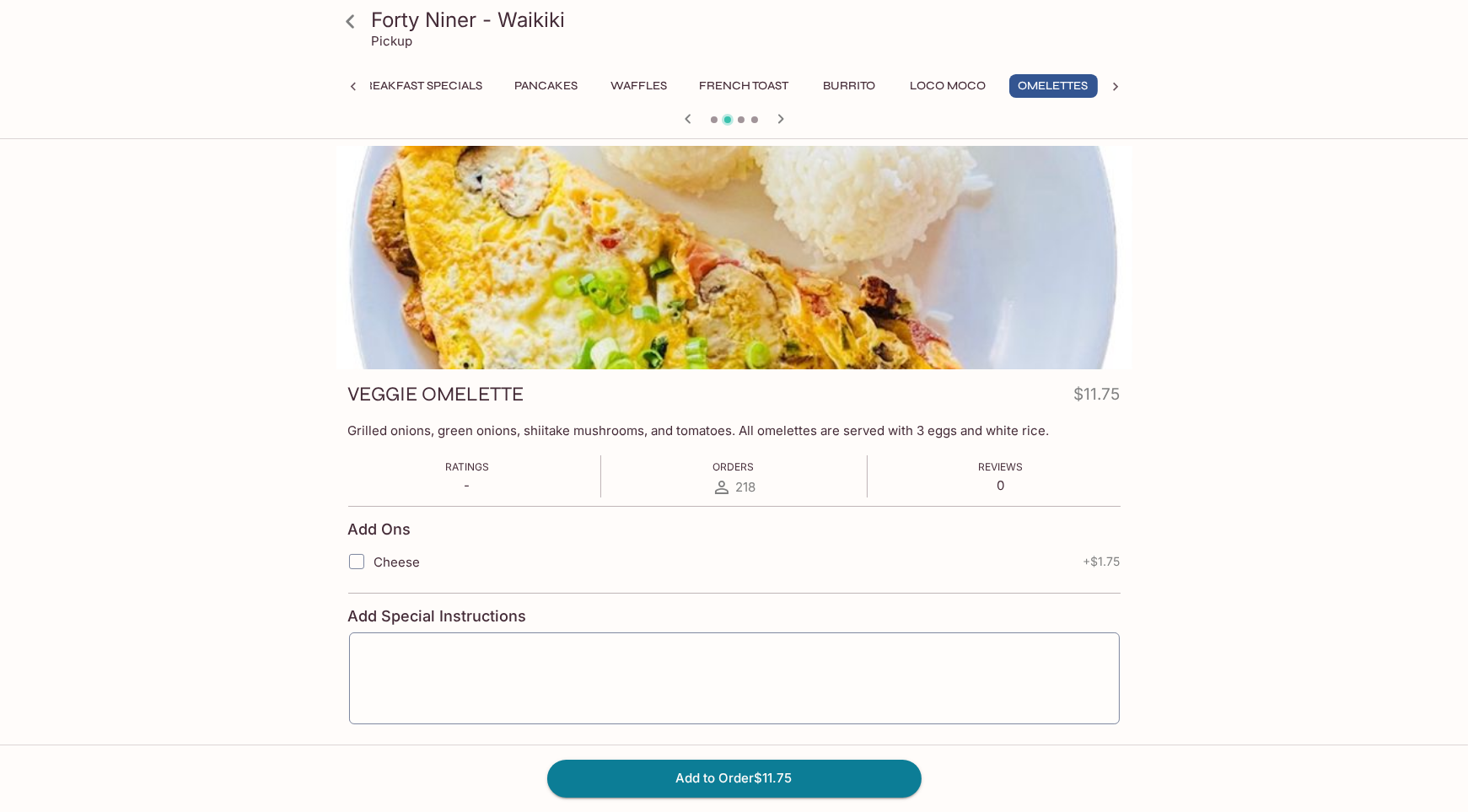
scroll to position [146, 0]
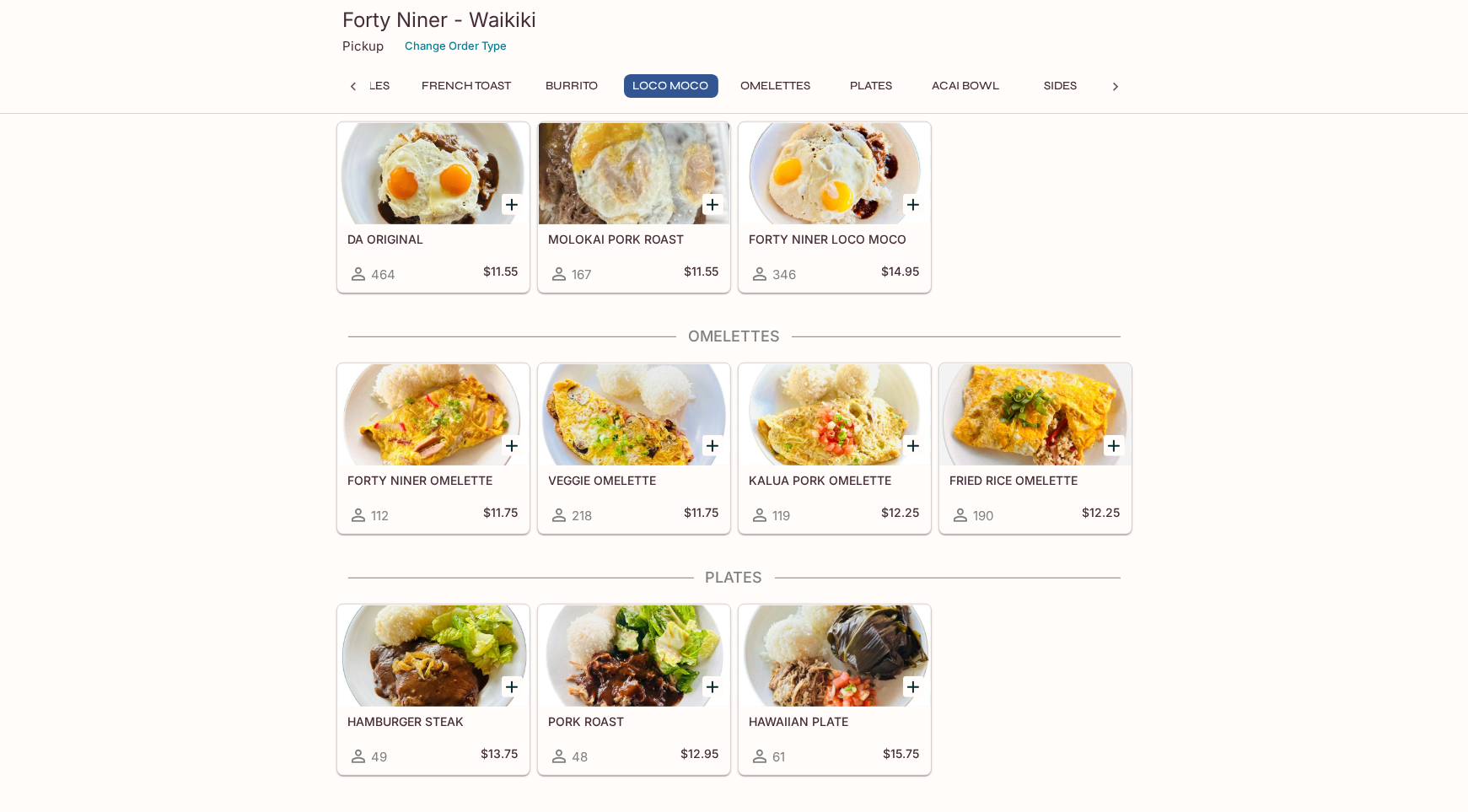
scroll to position [1426, 0]
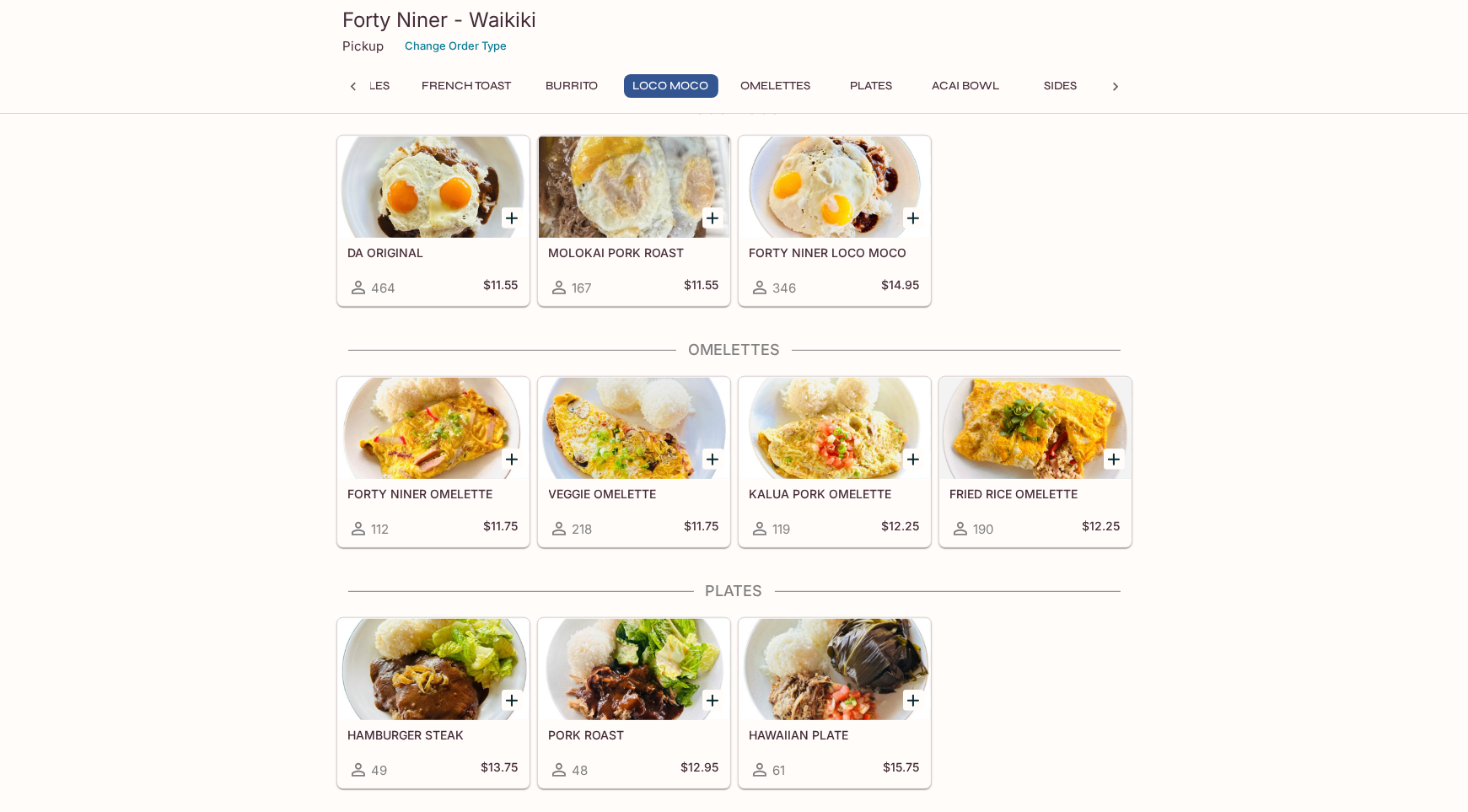
click at [415, 439] on div at bounding box center [433, 427] width 191 height 101
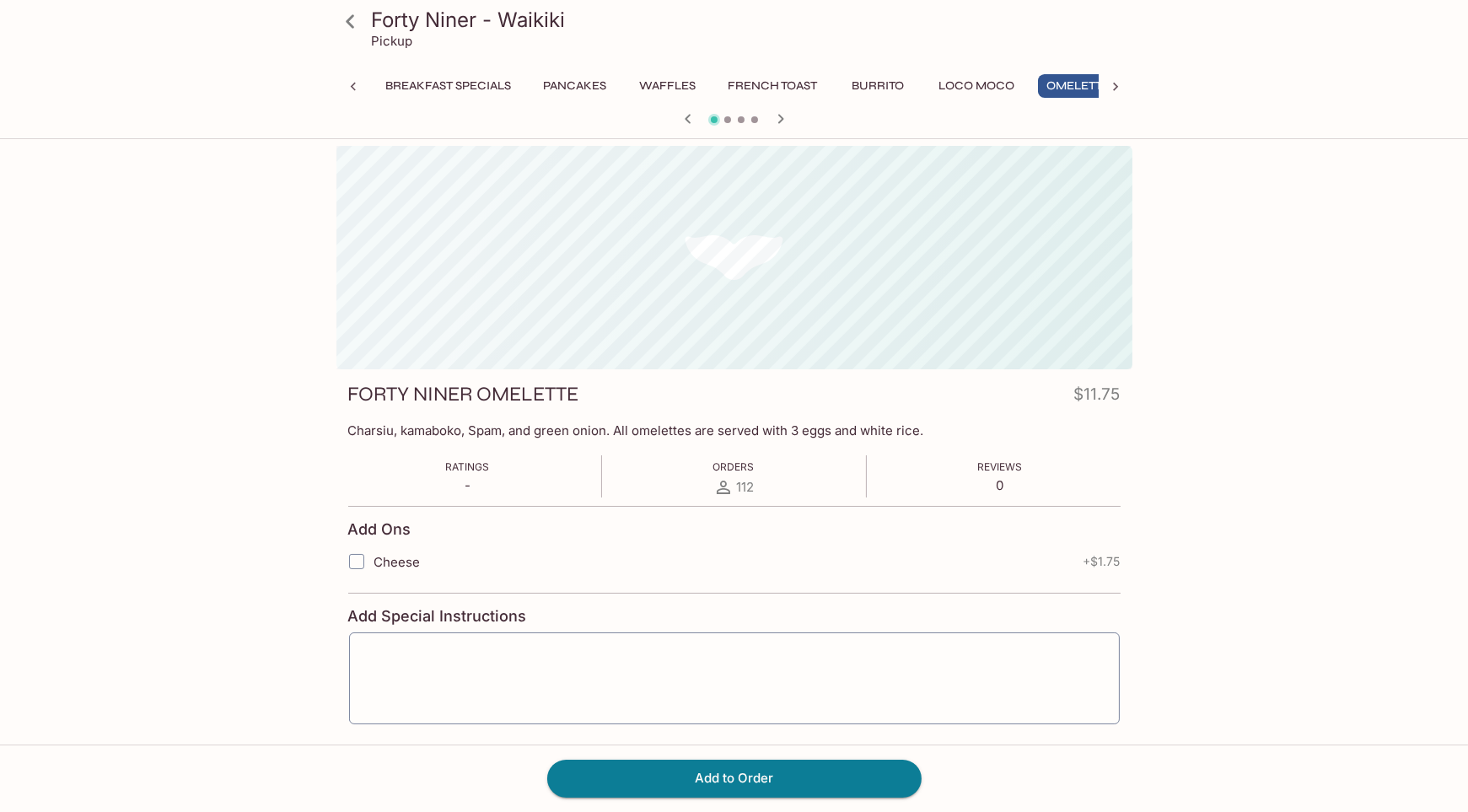
scroll to position [0, 29]
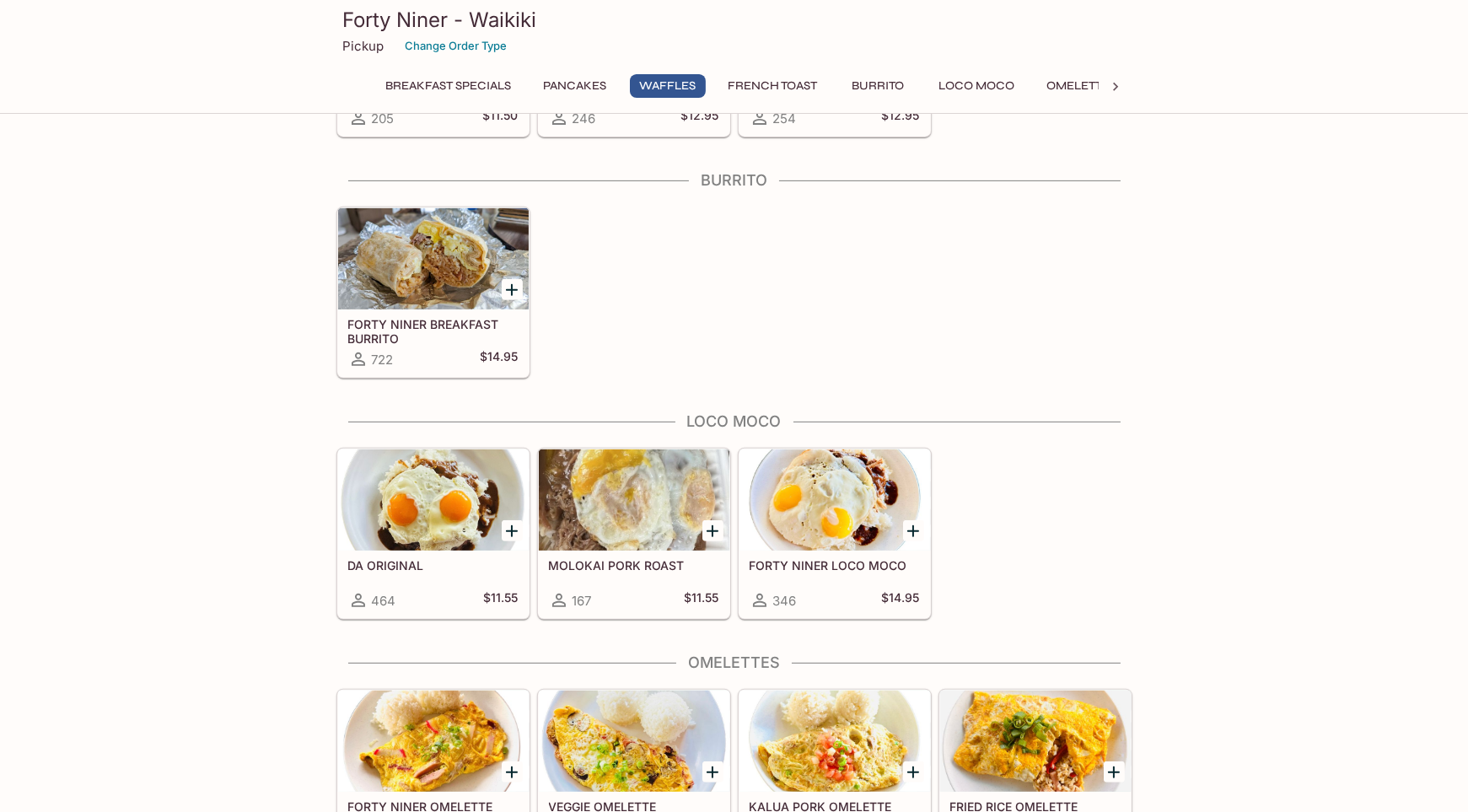
scroll to position [1222, 0]
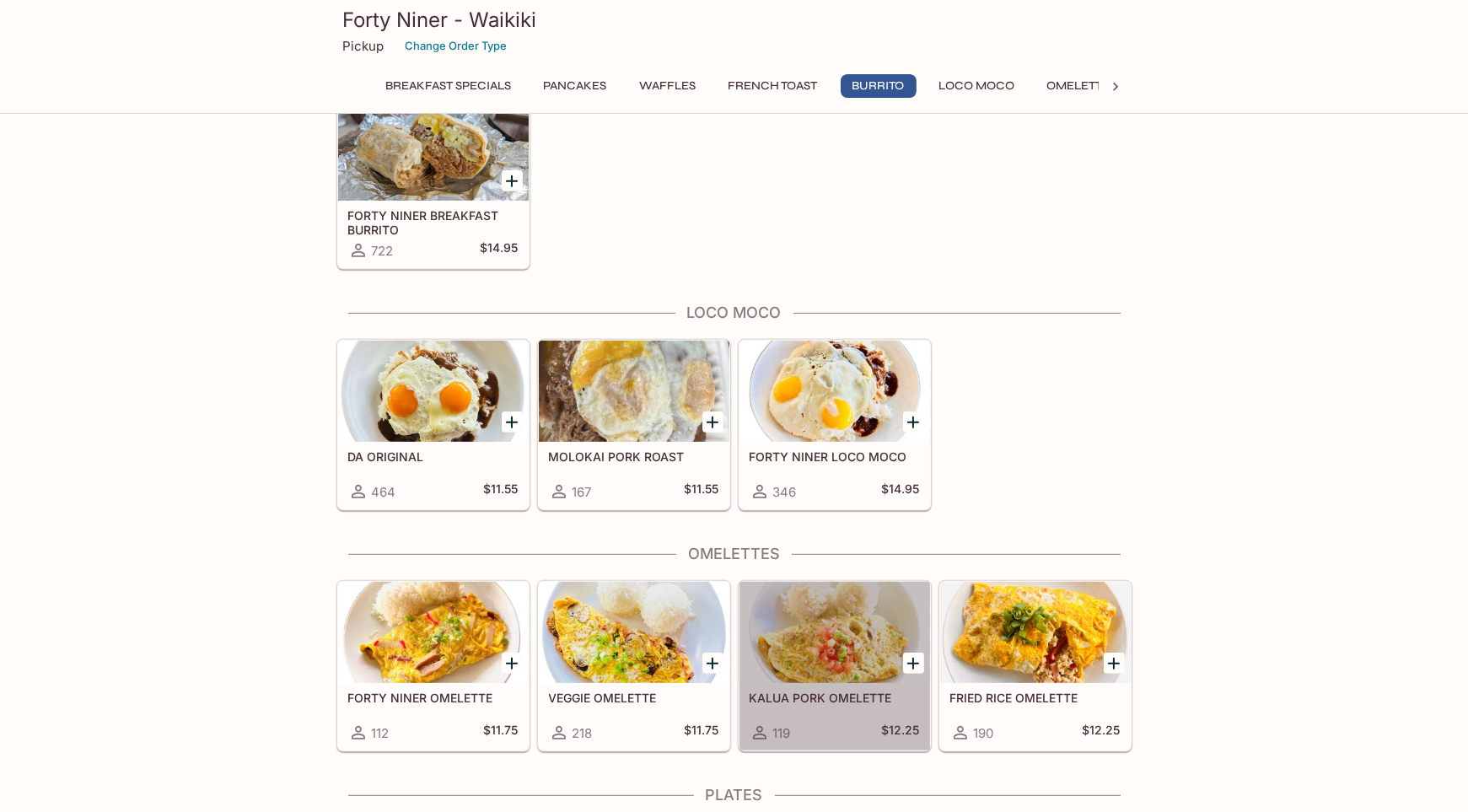
click at [859, 690] on h5 "KALUA PORK OMELETTE" at bounding box center [835, 697] width 170 height 14
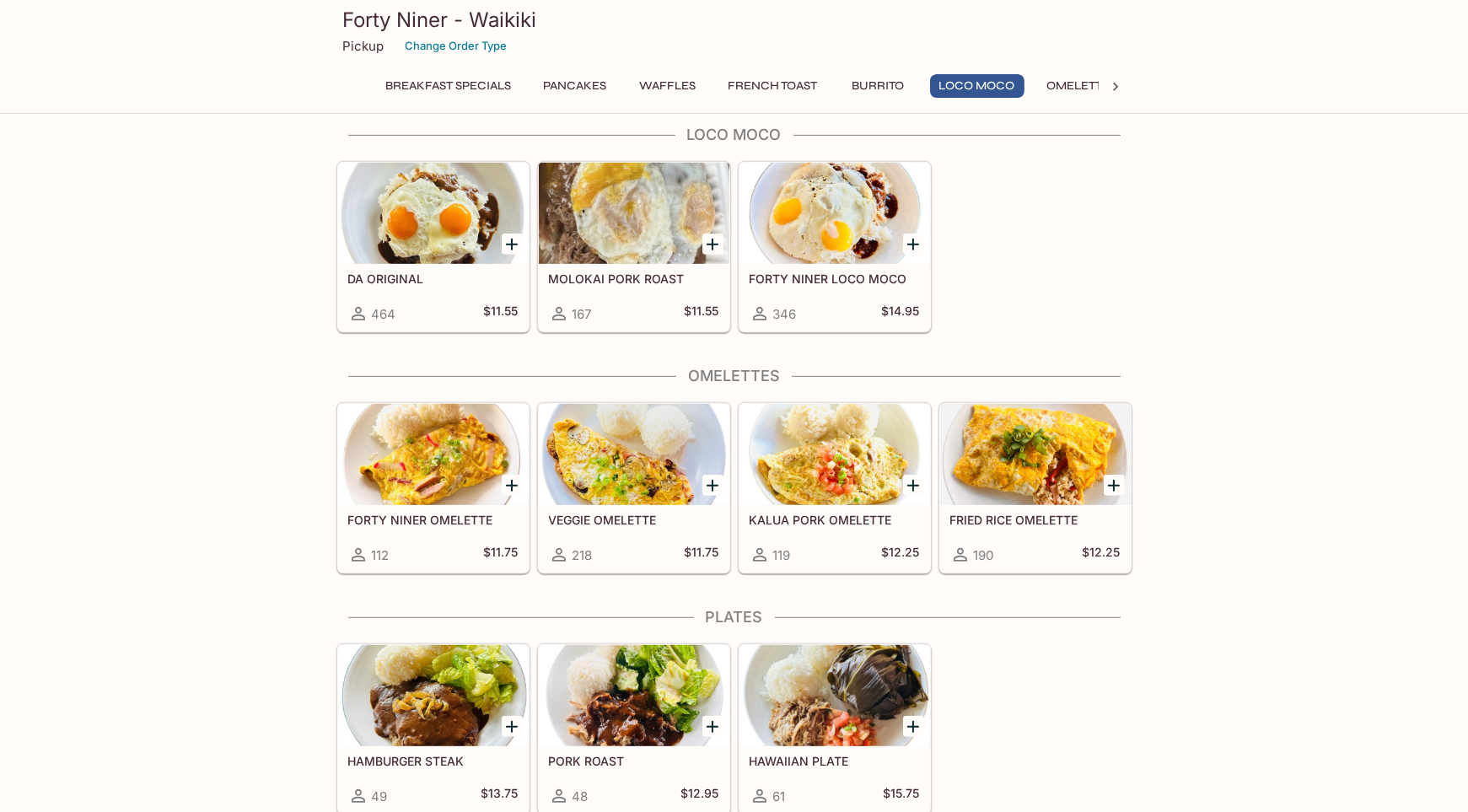
scroll to position [1553, 0]
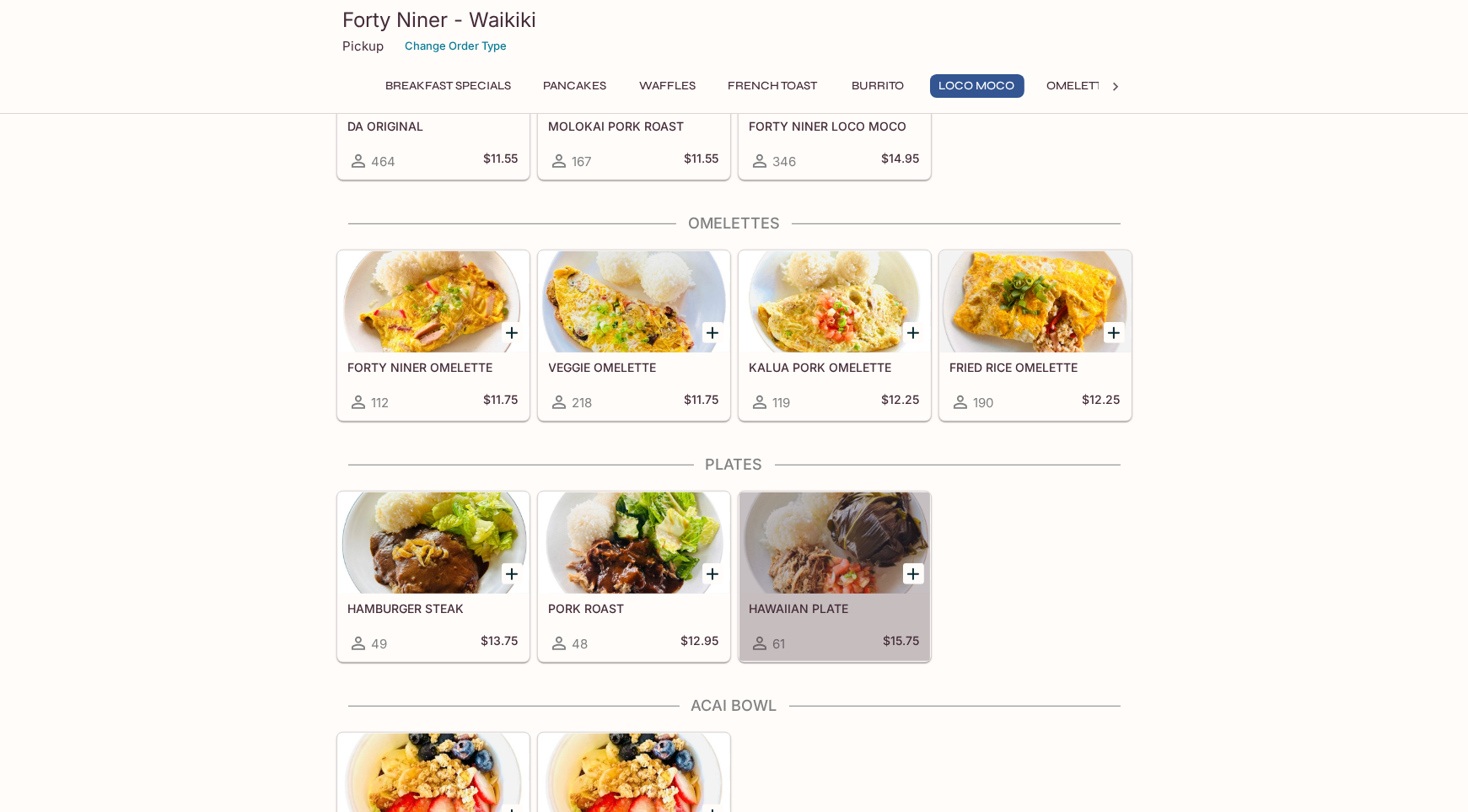
click at [826, 594] on div "HAWAIIAN PLATE 61 $15.75" at bounding box center [835, 627] width 191 height 67
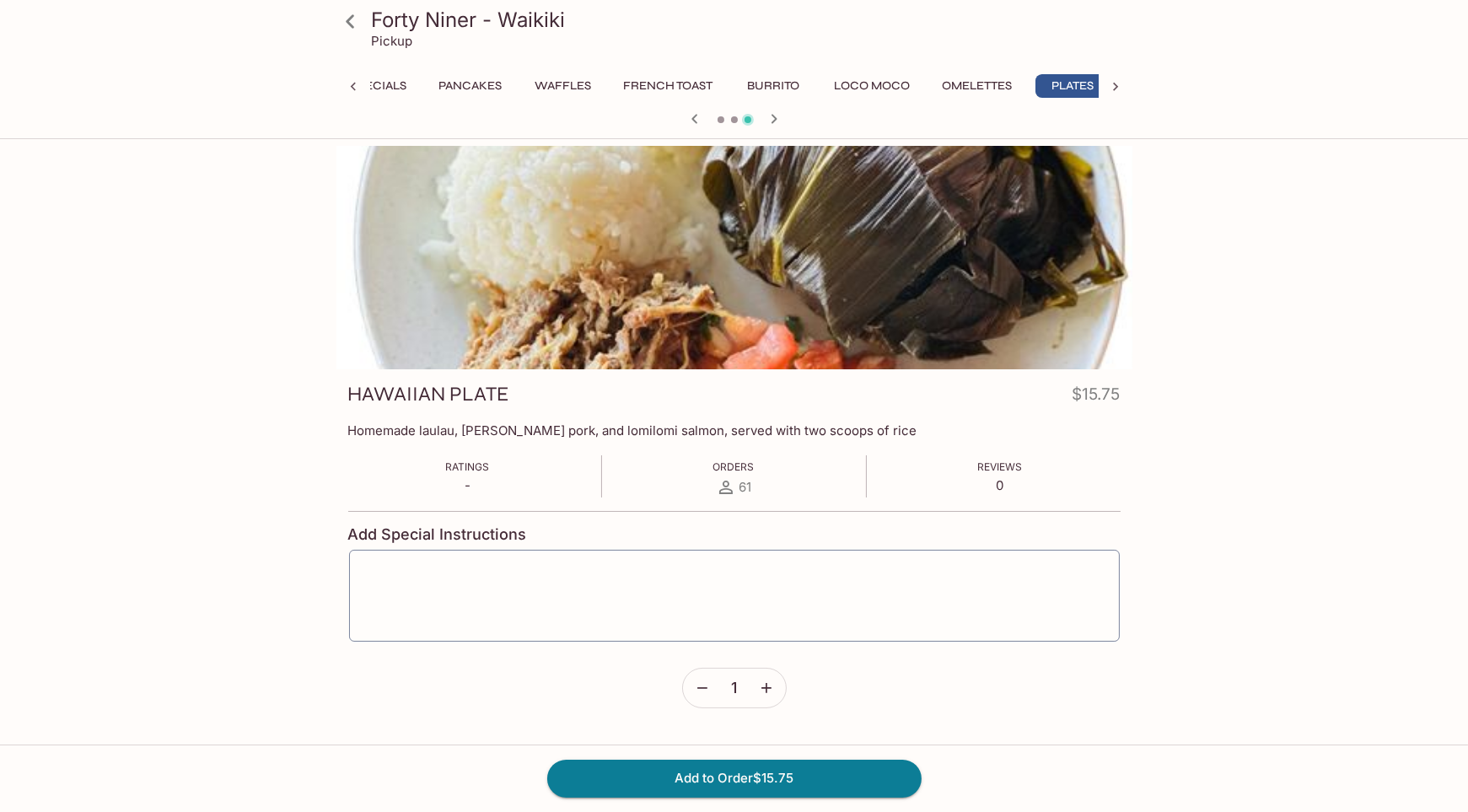
scroll to position [0, 118]
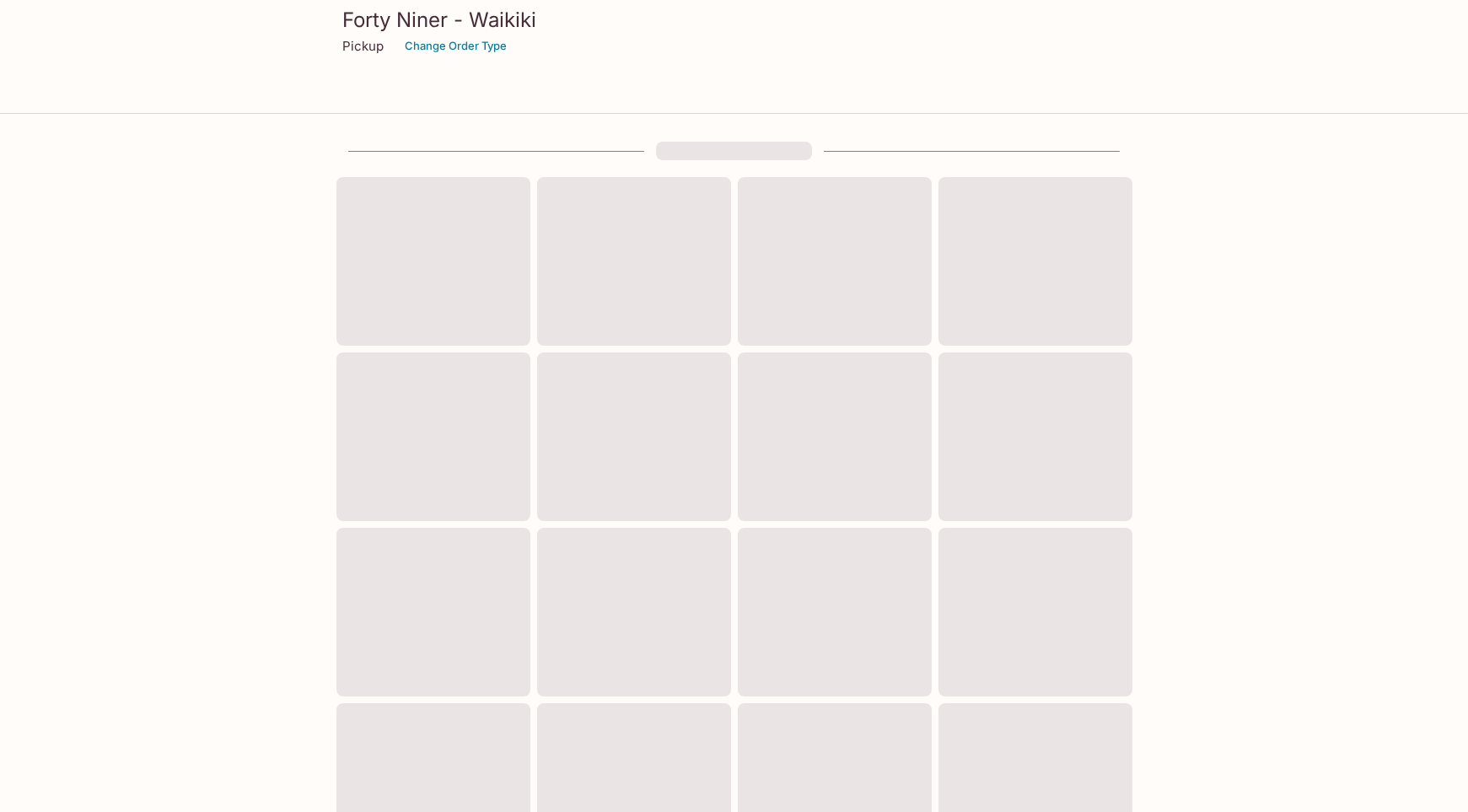
scroll to position [410, 0]
